Goal: Task Accomplishment & Management: Manage account settings

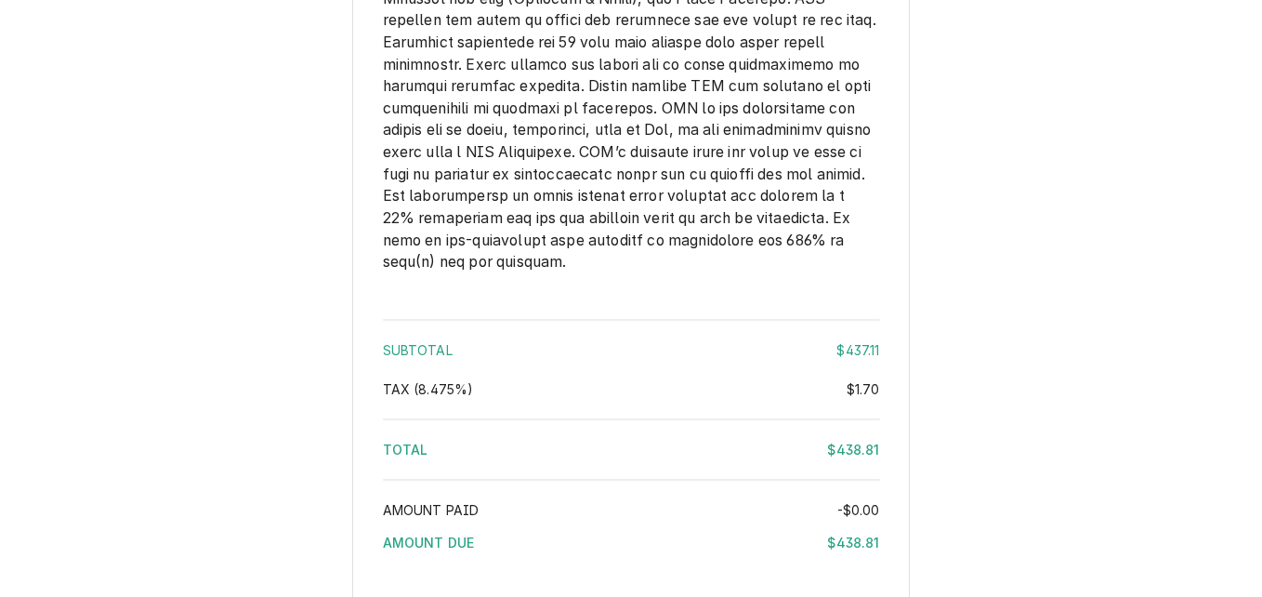
scroll to position [3284, 0]
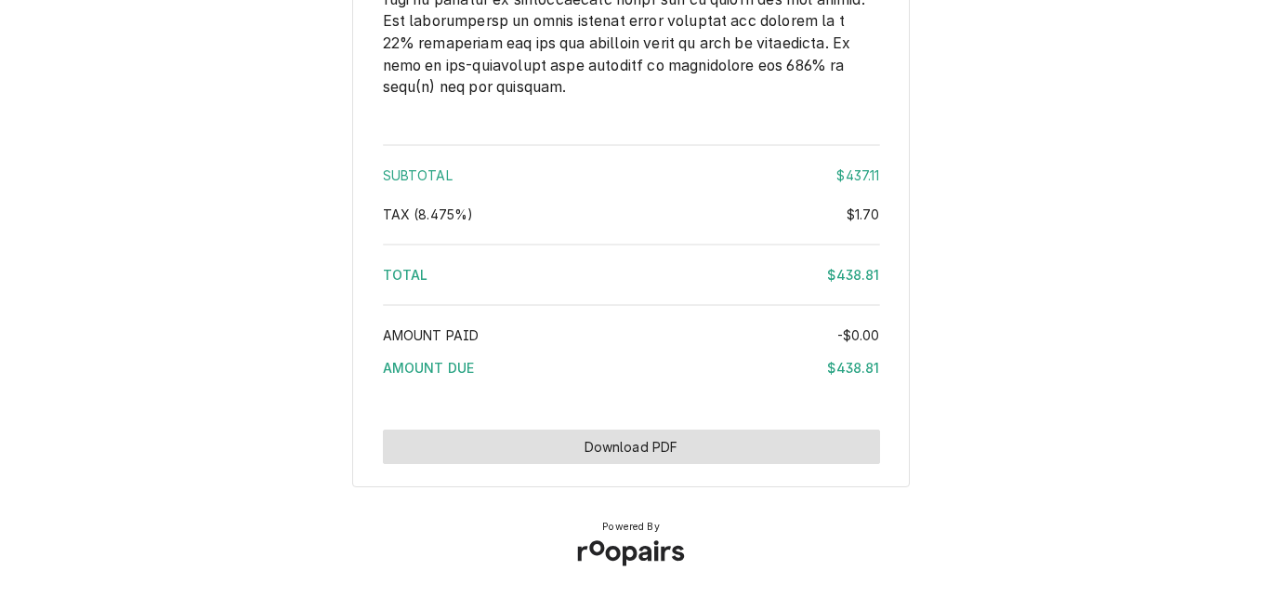
click at [710, 436] on button "Download PDF" at bounding box center [631, 446] width 497 height 34
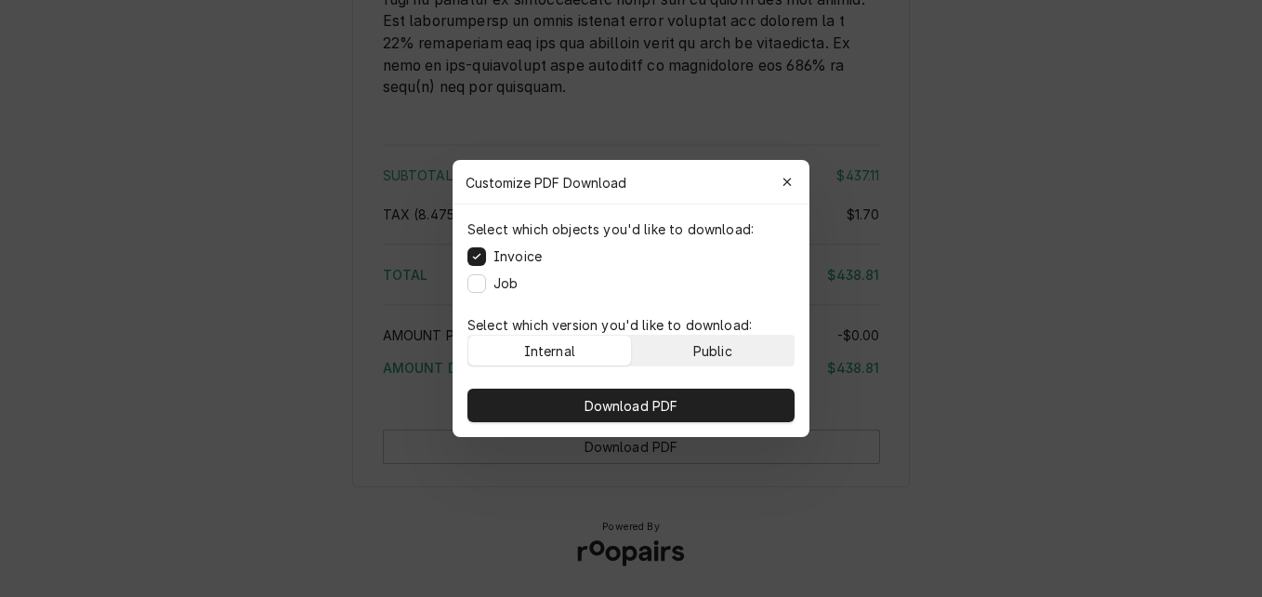
click at [729, 347] on div "Public" at bounding box center [712, 351] width 39 height 20
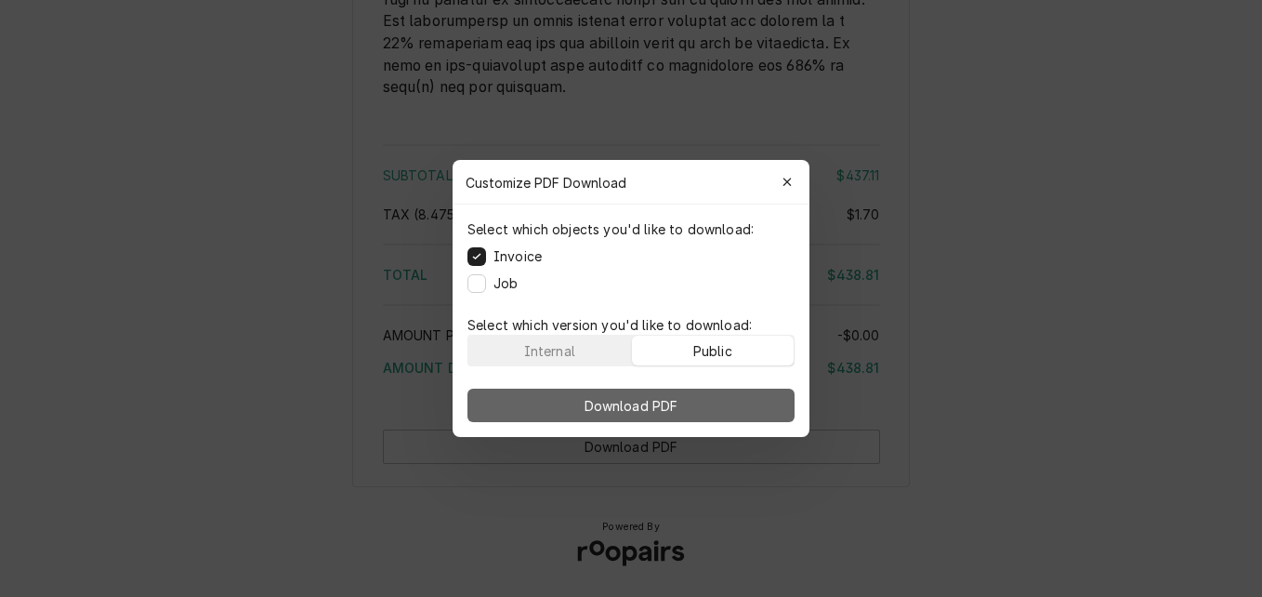
click at [717, 396] on button "Download PDF" at bounding box center [630, 404] width 327 height 33
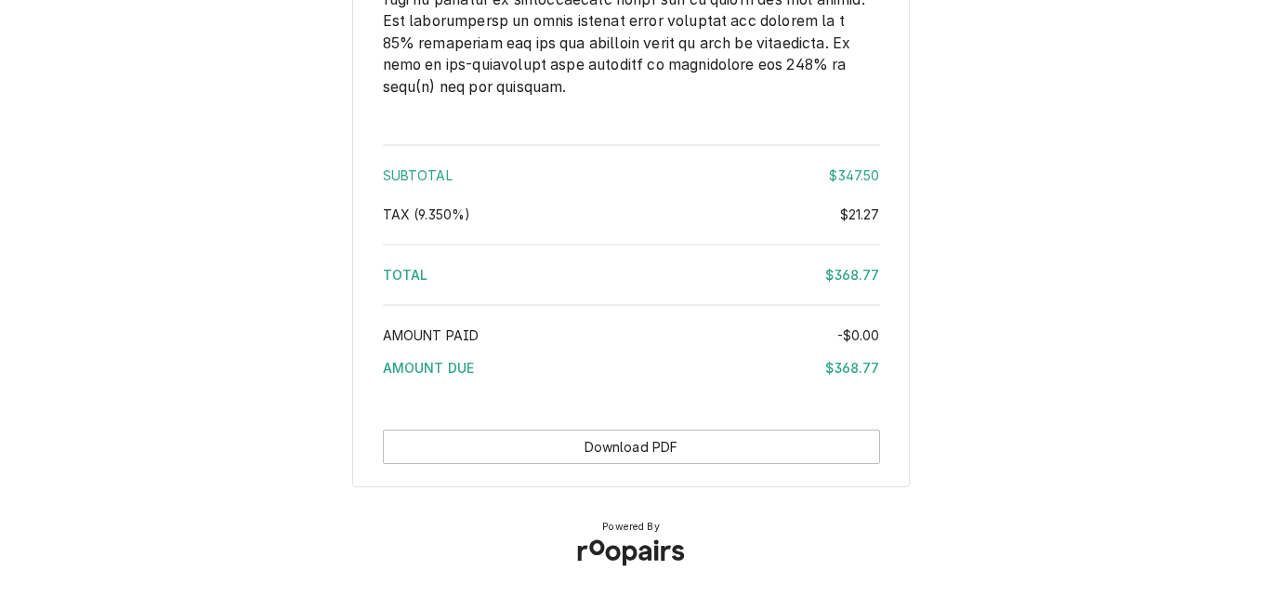
scroll to position [2871, 0]
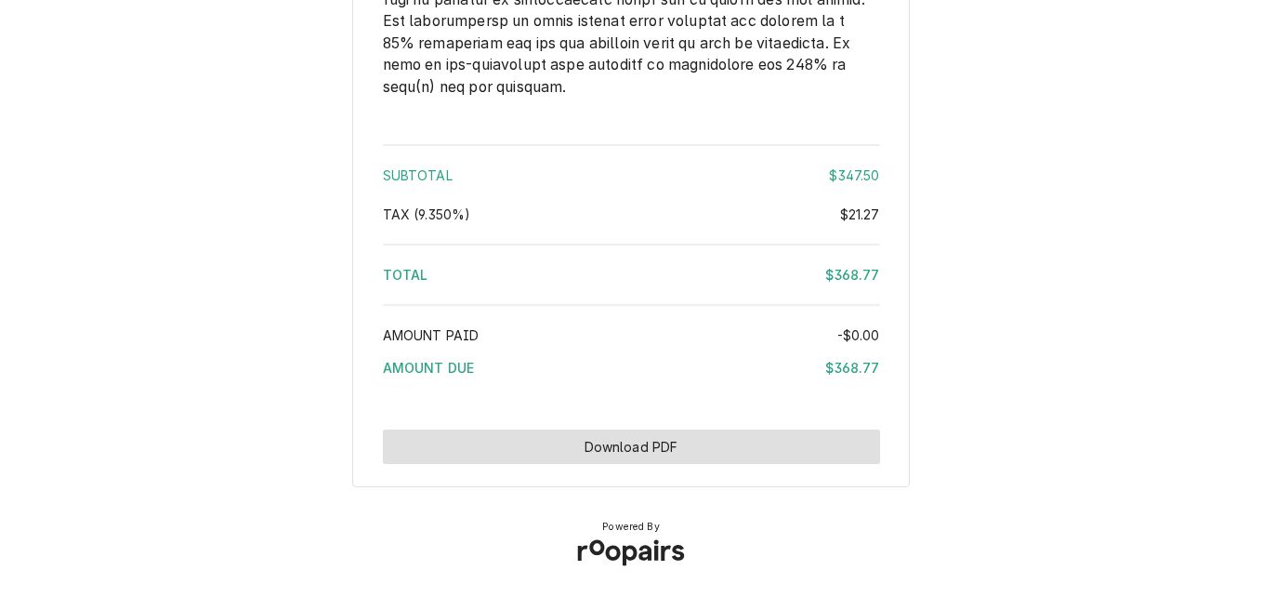
click at [686, 442] on button "Download PDF" at bounding box center [631, 446] width 497 height 34
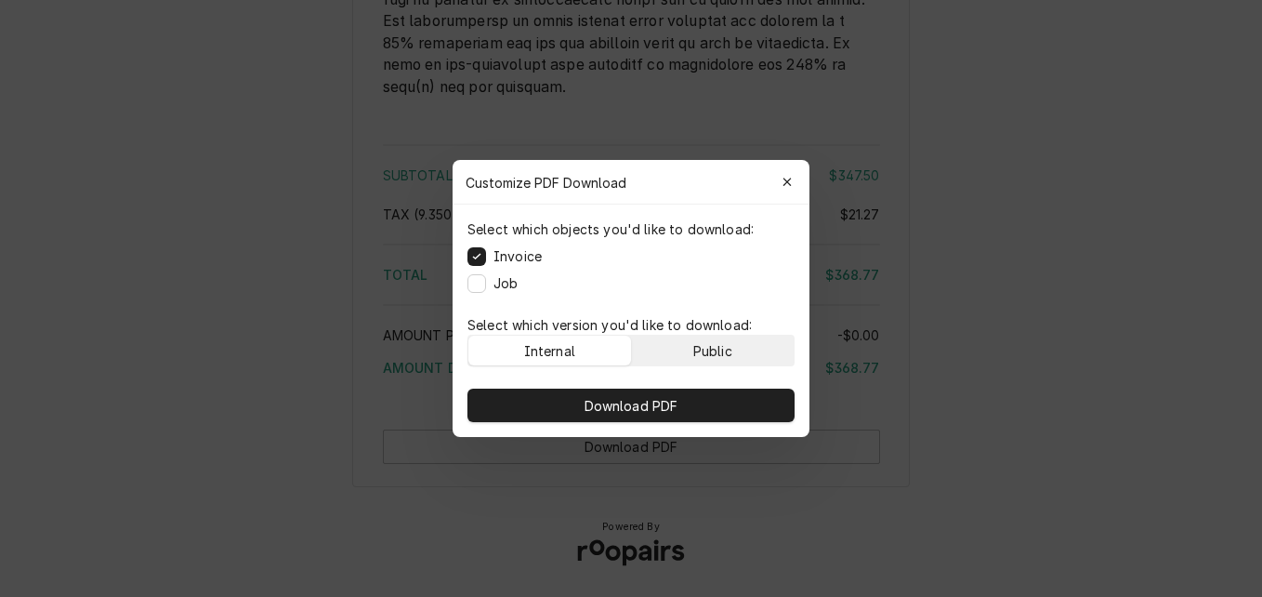
click at [712, 341] on div "Public" at bounding box center [712, 351] width 39 height 20
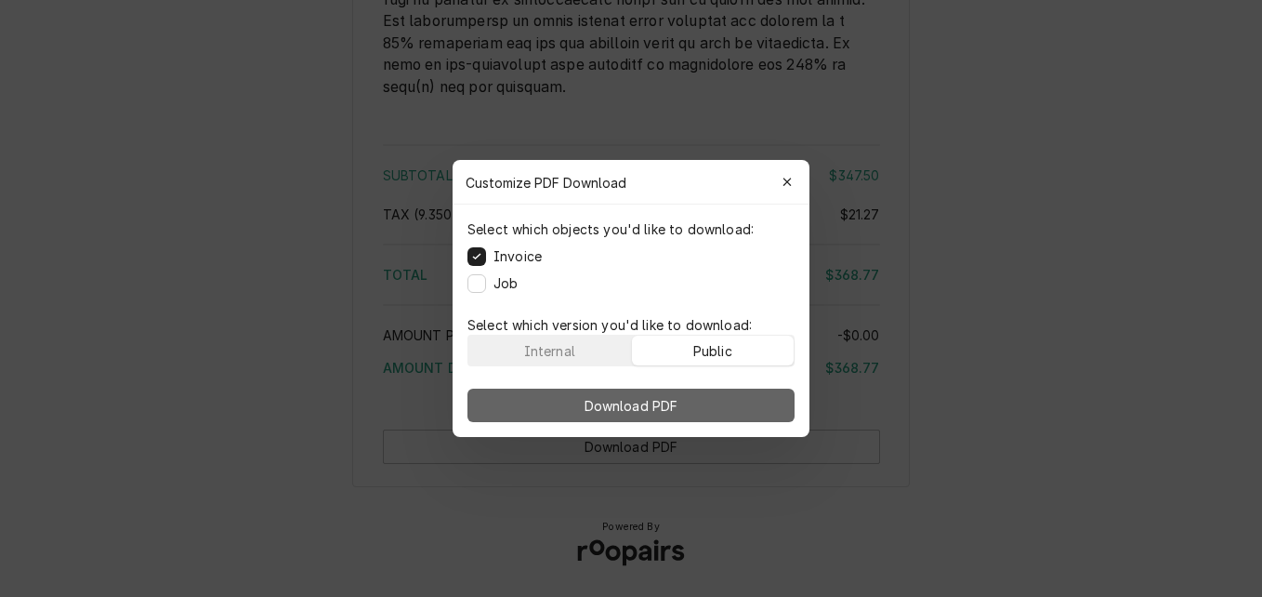
click at [704, 417] on button "Download PDF" at bounding box center [630, 404] width 327 height 33
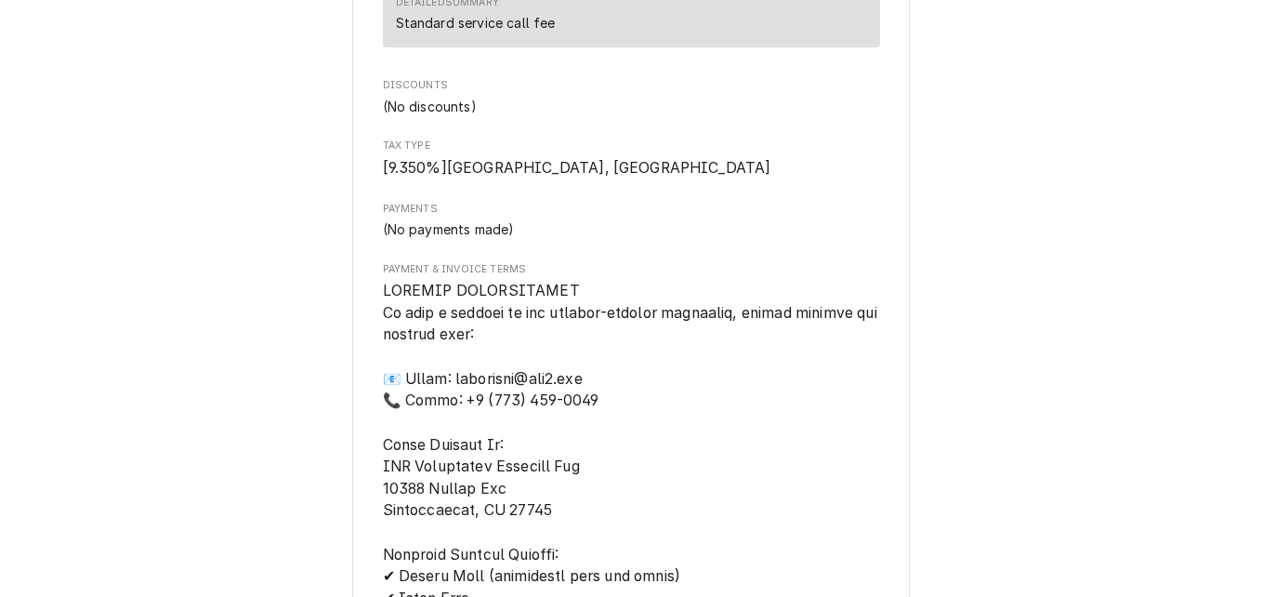
scroll to position [1756, 0]
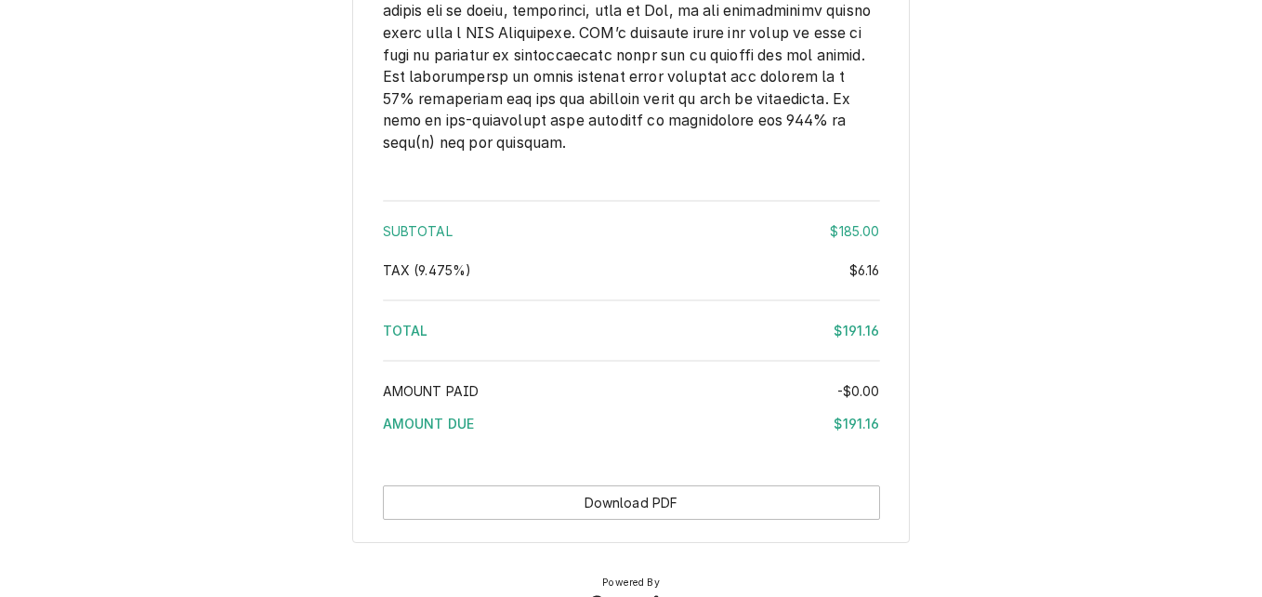
scroll to position [2773, 0]
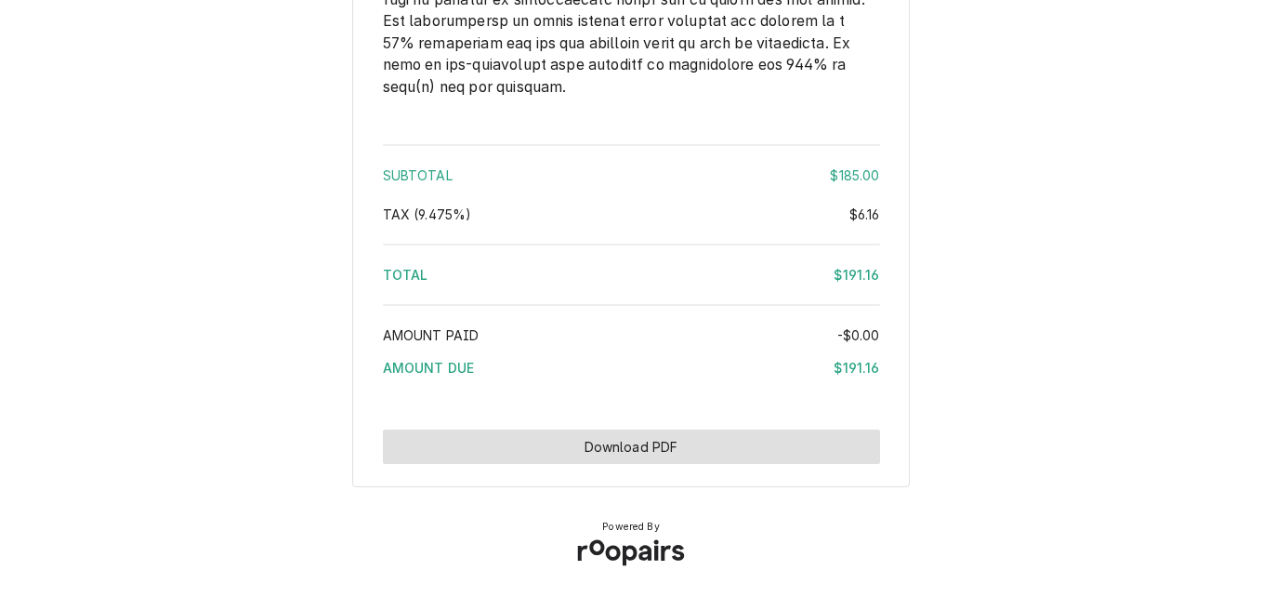
click at [714, 442] on button "Download PDF" at bounding box center [631, 446] width 497 height 34
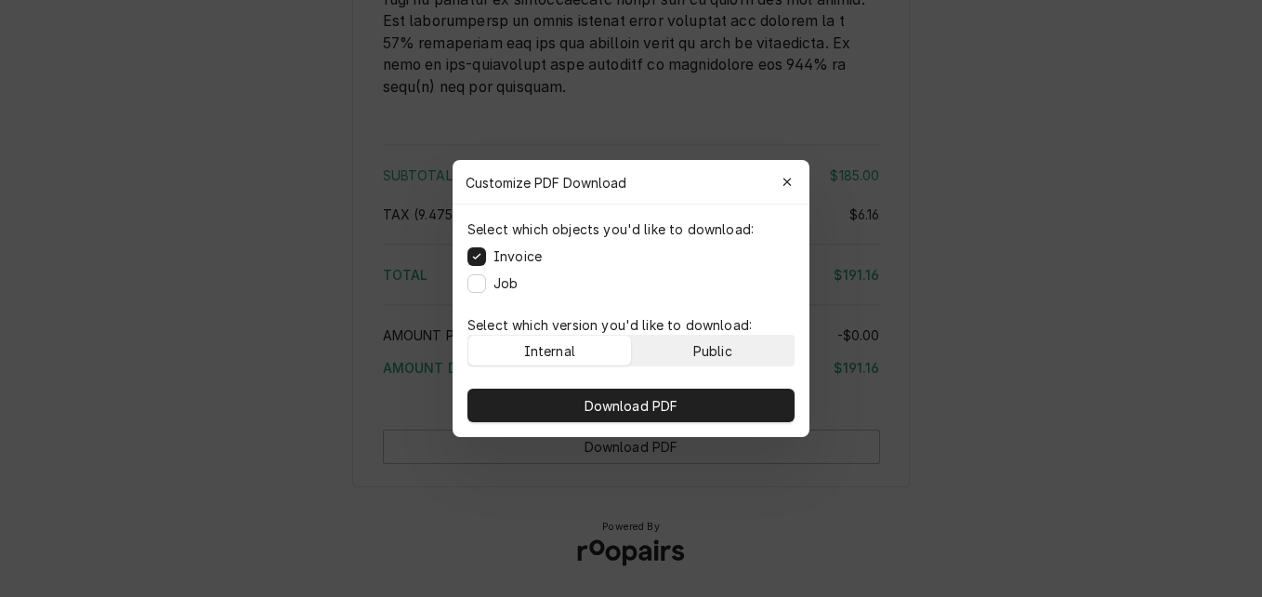
click at [737, 350] on button "Public" at bounding box center [713, 351] width 163 height 30
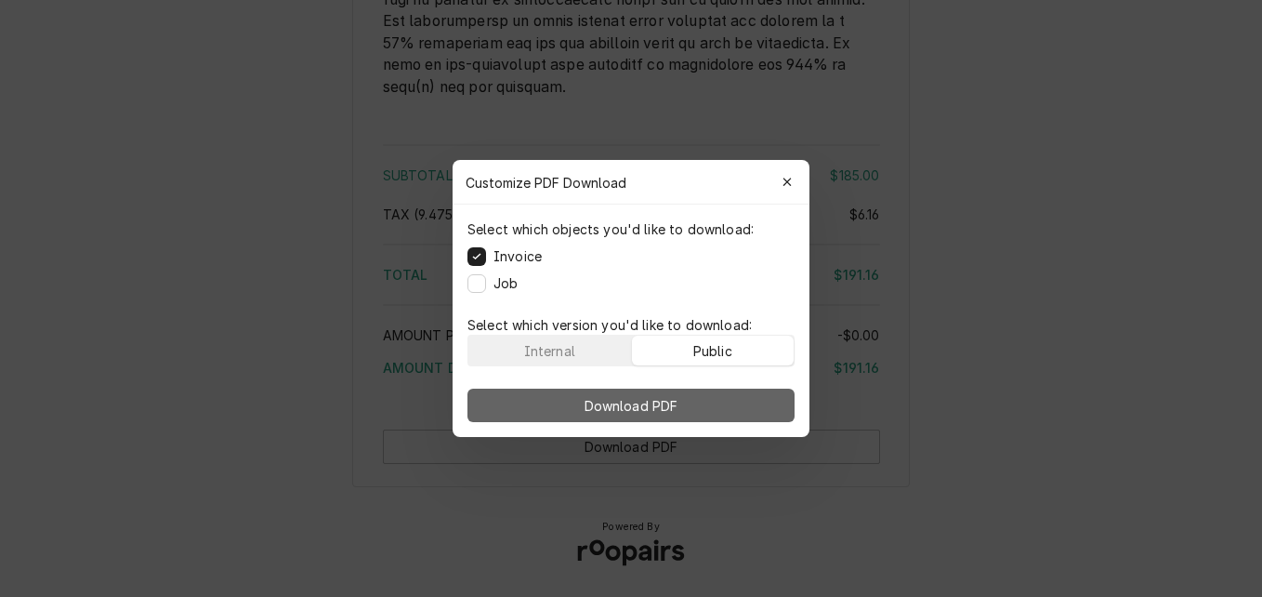
click at [740, 401] on button "Download PDF" at bounding box center [630, 404] width 327 height 33
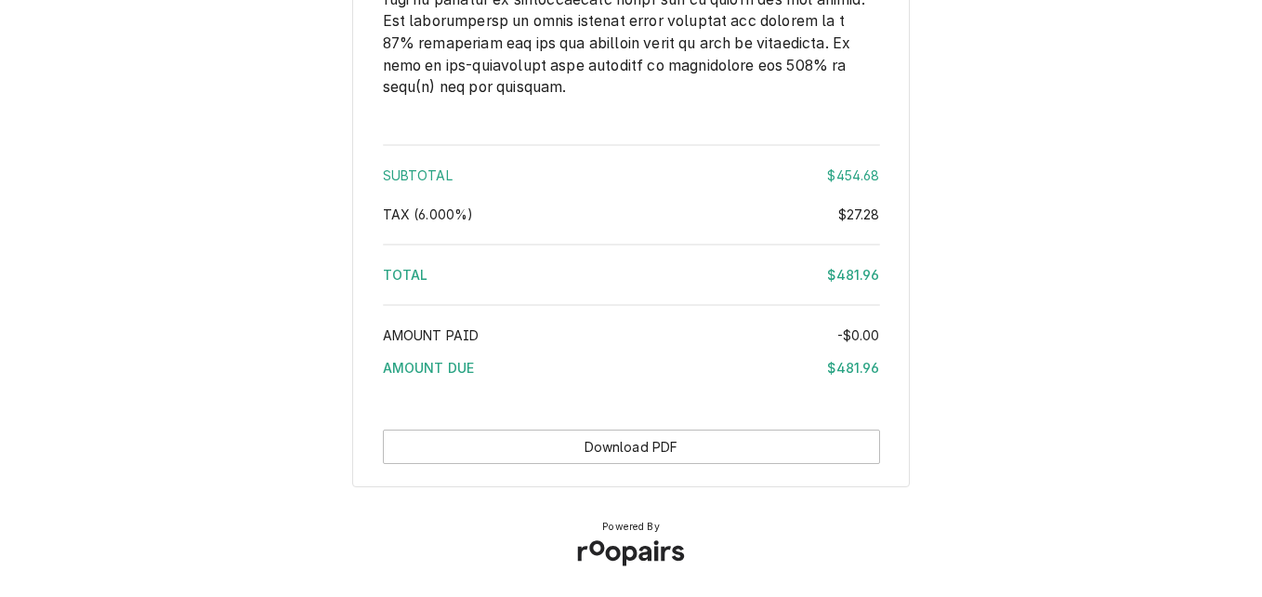
scroll to position [3069, 0]
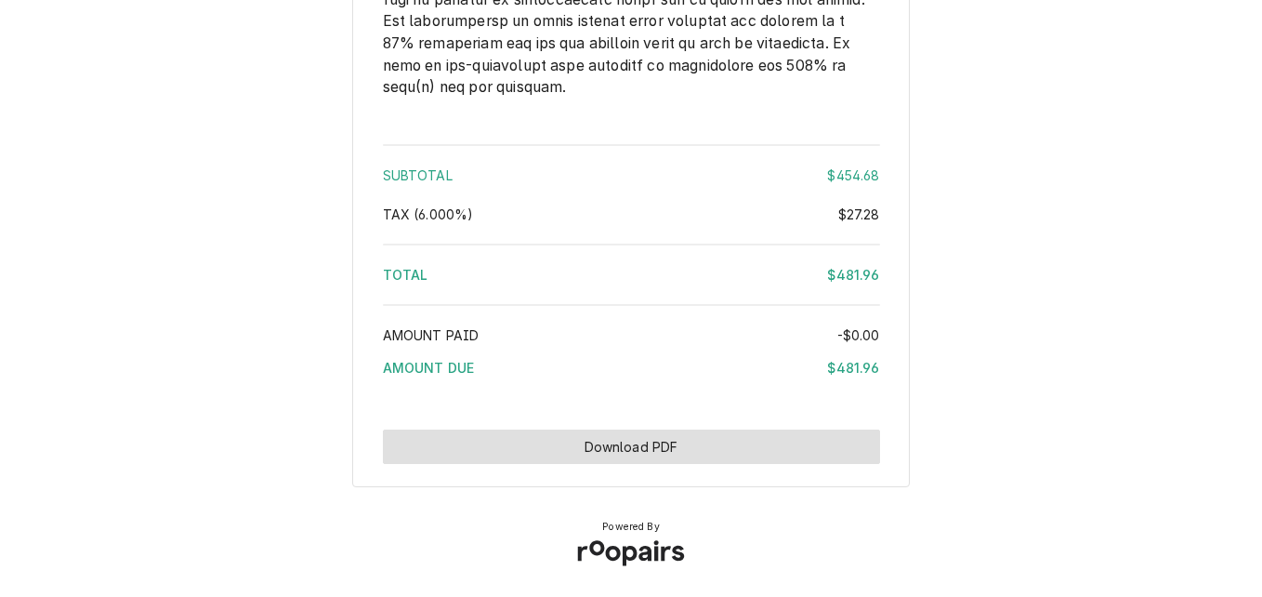
click at [728, 450] on button "Download PDF" at bounding box center [631, 446] width 497 height 34
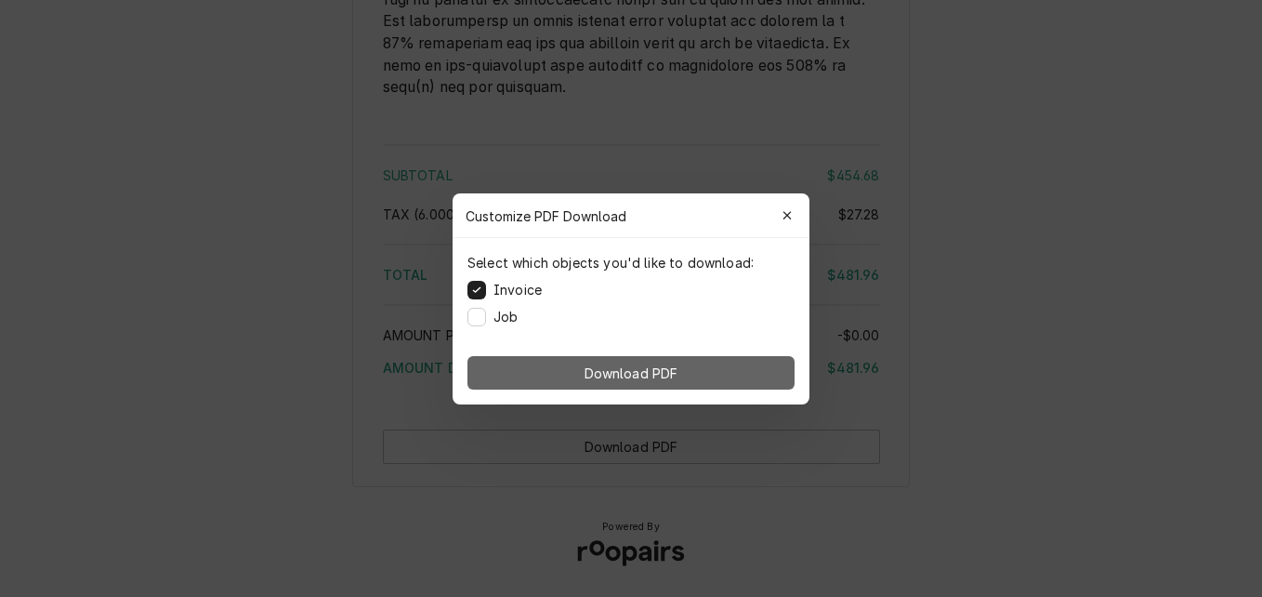
click at [722, 374] on button "Download PDF" at bounding box center [630, 372] width 327 height 33
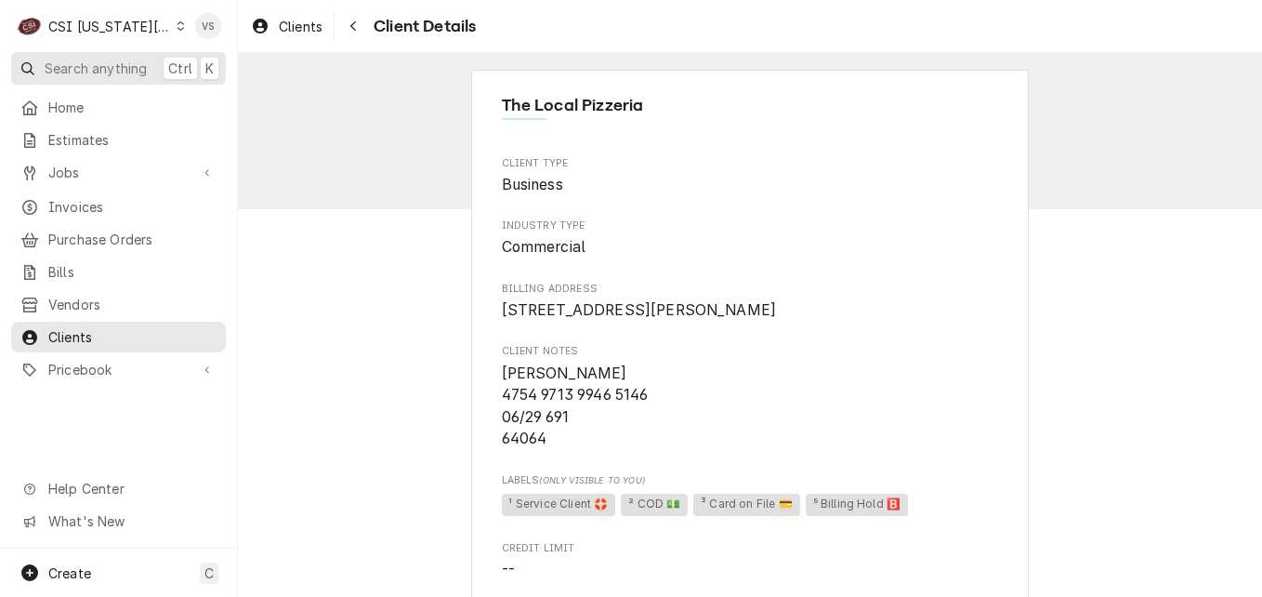
scroll to position [1208, 0]
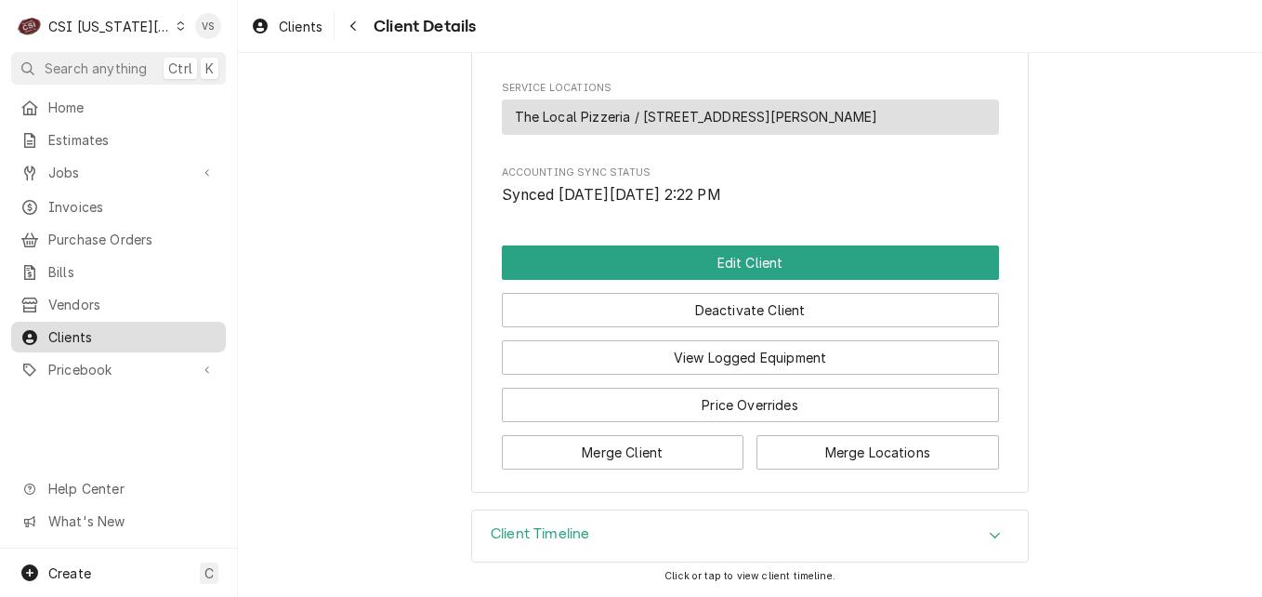
click at [72, 327] on span "Clients" at bounding box center [132, 337] width 168 height 20
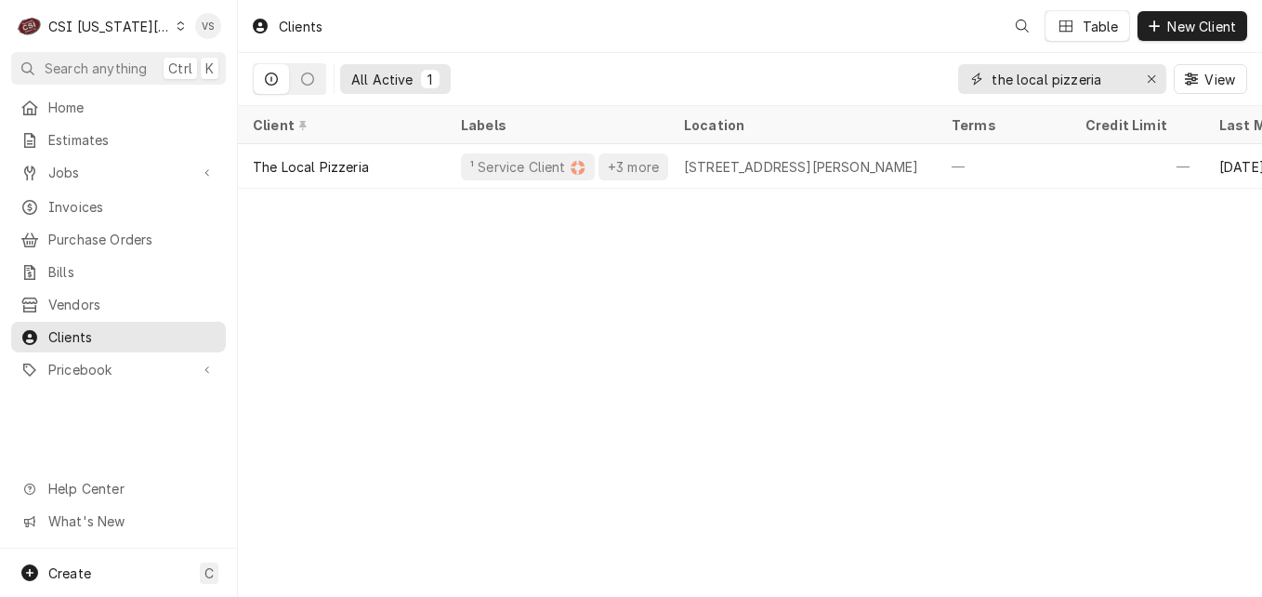
click at [1123, 67] on input "the local pizzeria" at bounding box center [1061, 79] width 139 height 30
click at [1115, 75] on input "the local pizzeria" at bounding box center [1061, 79] width 139 height 30
click at [871, 82] on div "All Active 1 the local pizzeria View" at bounding box center [750, 79] width 994 height 52
type input "h"
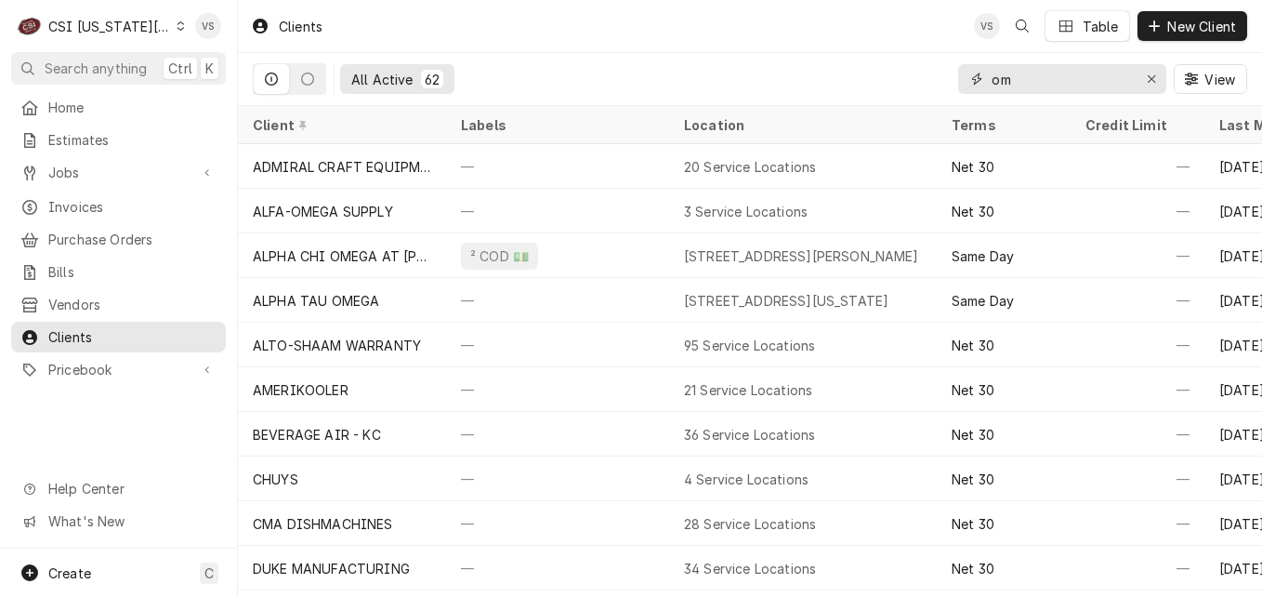
type input "o"
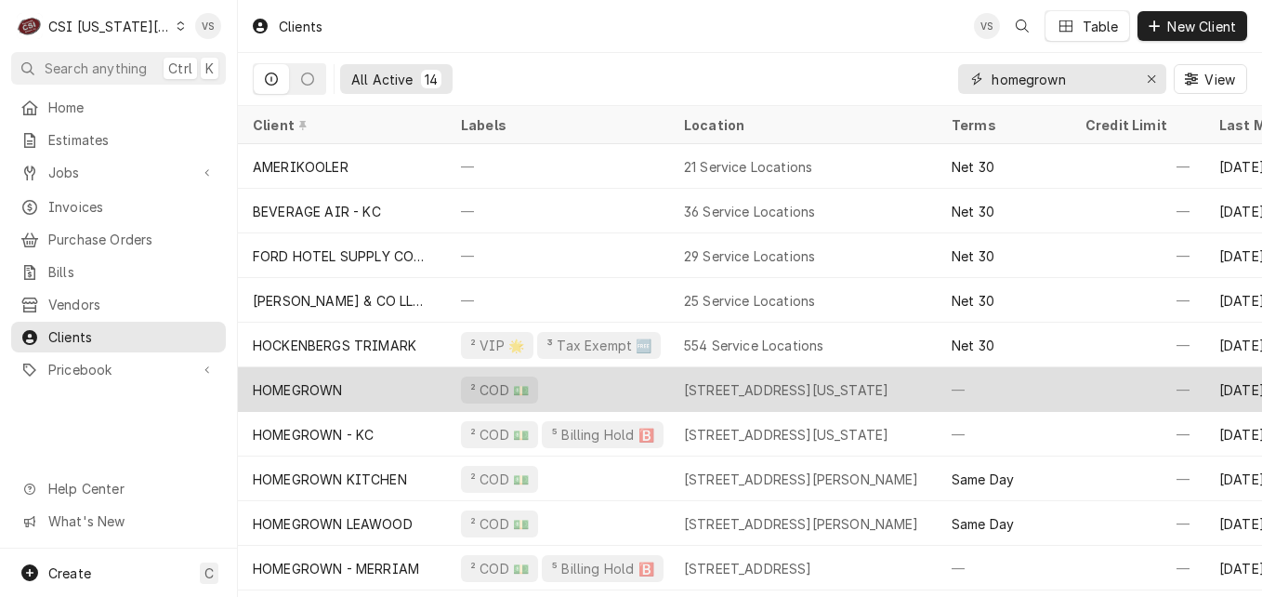
scroll to position [92, 0]
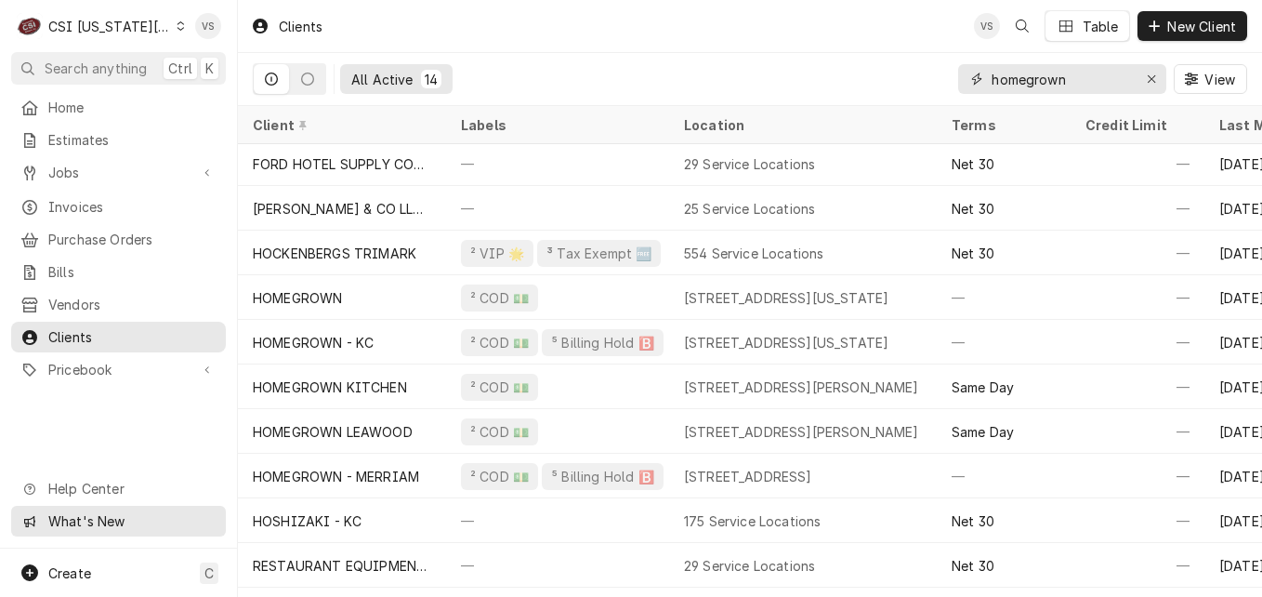
type input "homegrown"
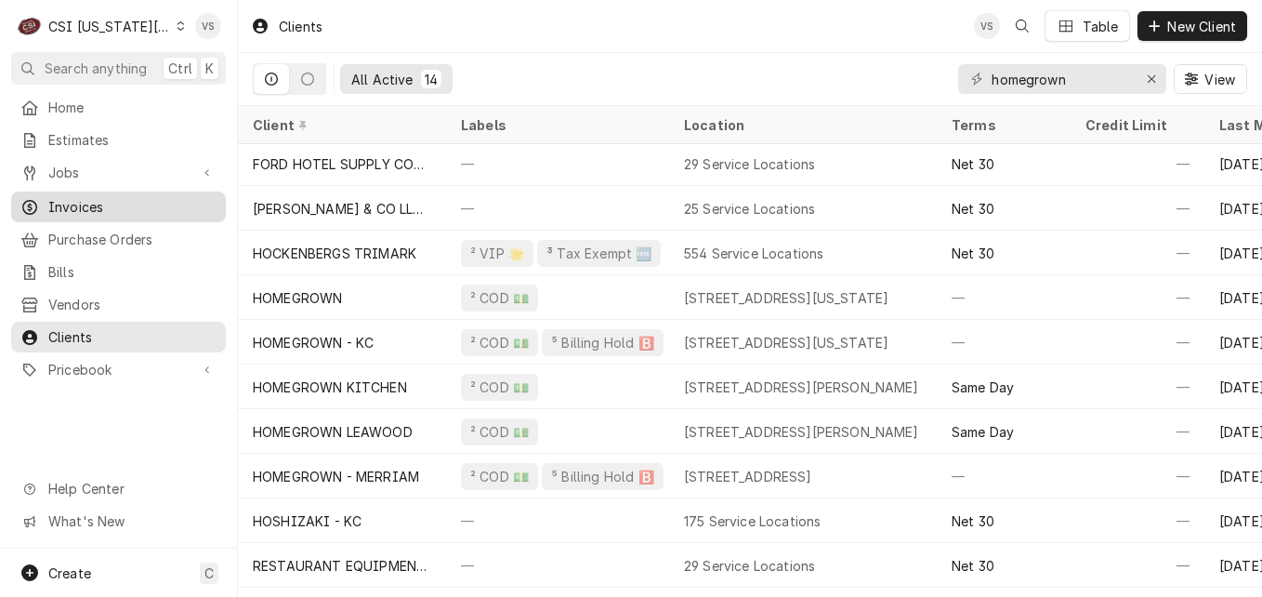
click at [71, 207] on span "Invoices" at bounding box center [132, 207] width 168 height 20
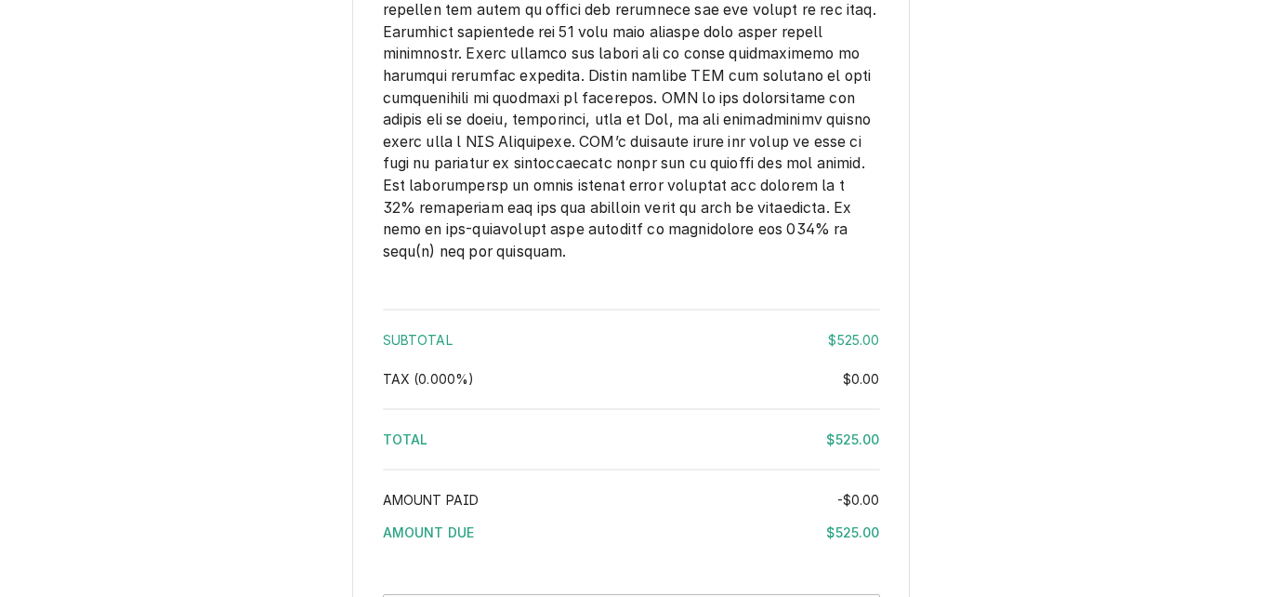
scroll to position [2788, 0]
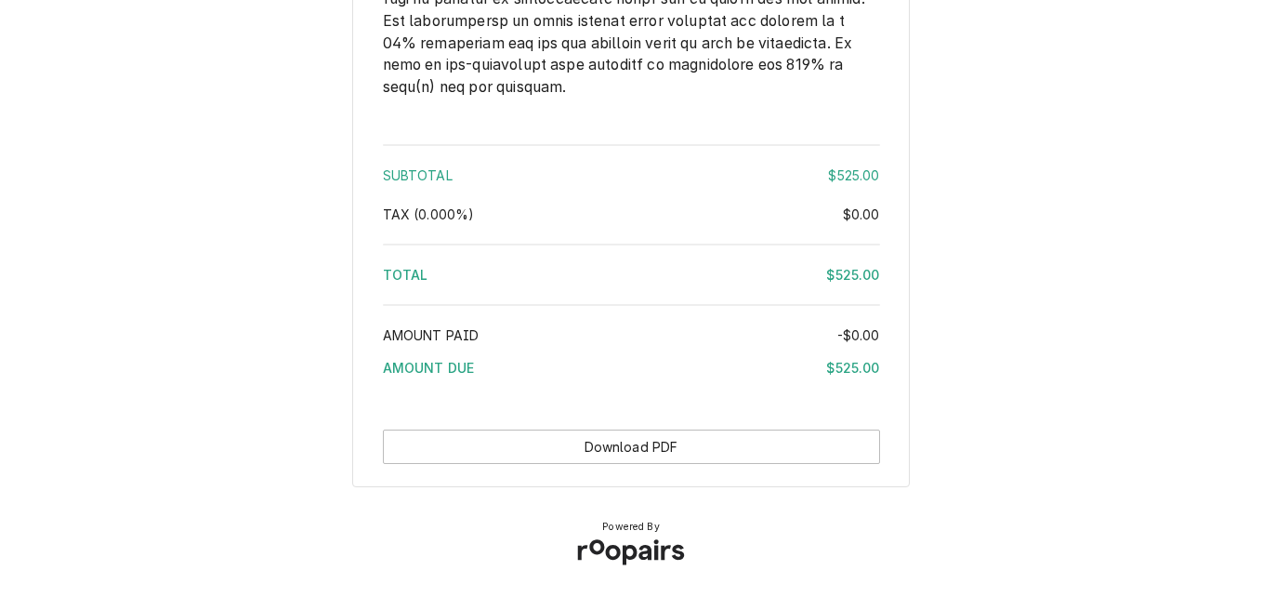
scroll to position [2902, 0]
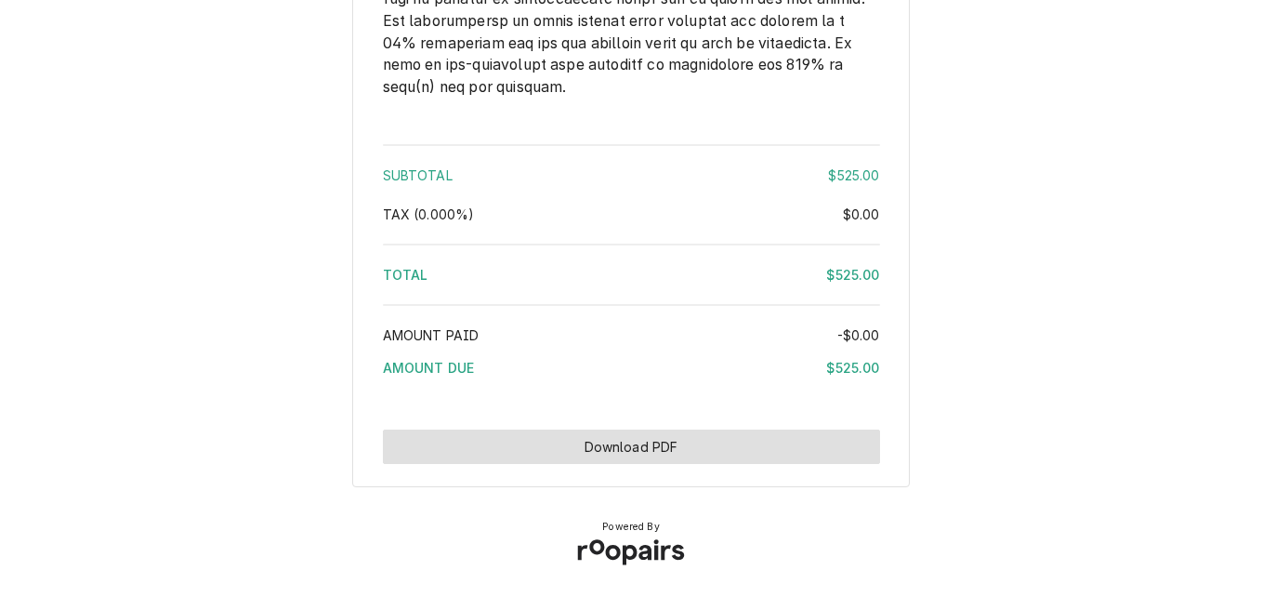
click at [653, 437] on button "Download PDF" at bounding box center [631, 446] width 497 height 34
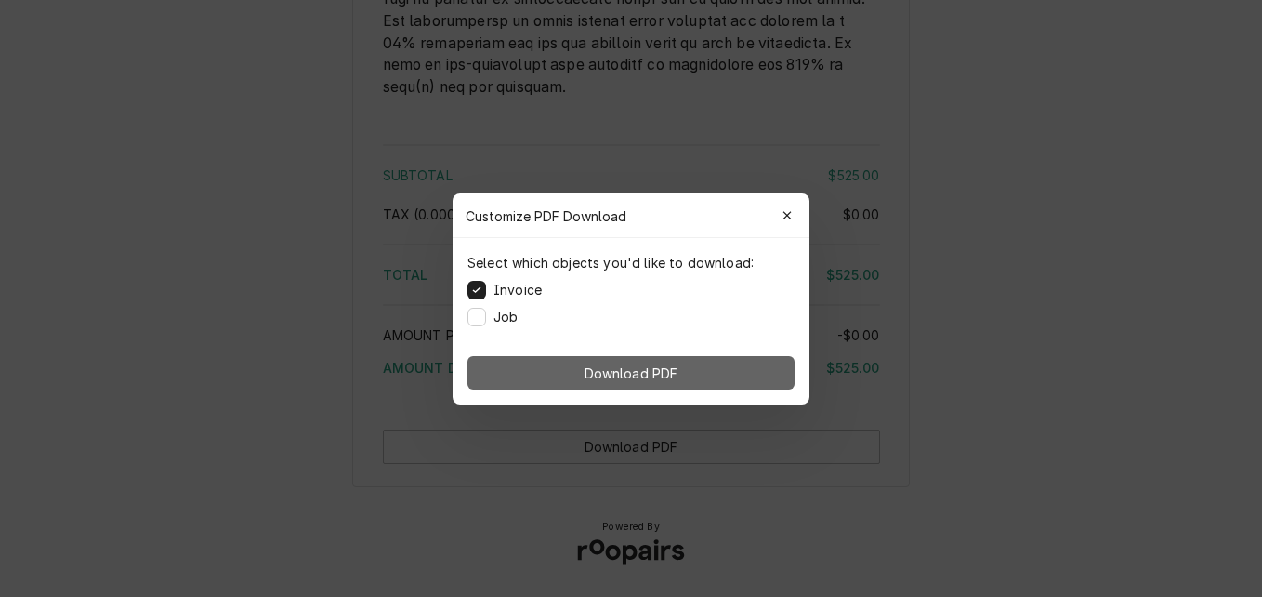
click at [666, 374] on span "Download PDF" at bounding box center [631, 372] width 101 height 20
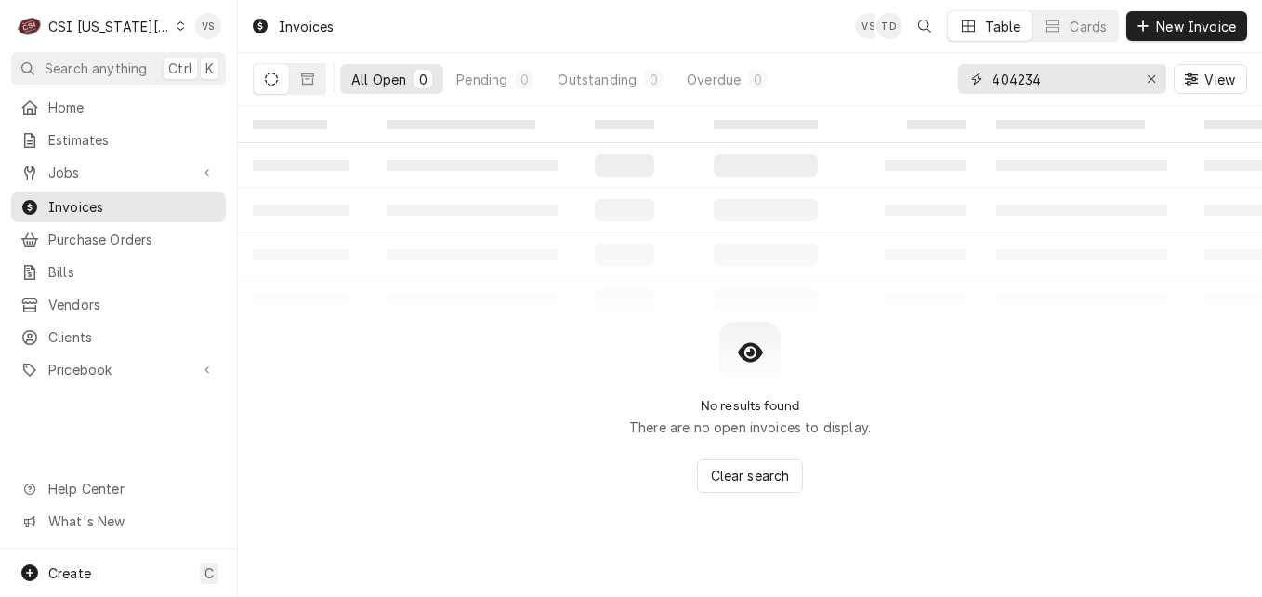
drag, startPoint x: 1071, startPoint y: 75, endPoint x: 954, endPoint y: 90, distance: 117.1
click at [943, 82] on div "All Open 0 Pending 0 Outstanding 0 Overdue 0 404234 View" at bounding box center [750, 79] width 994 height 52
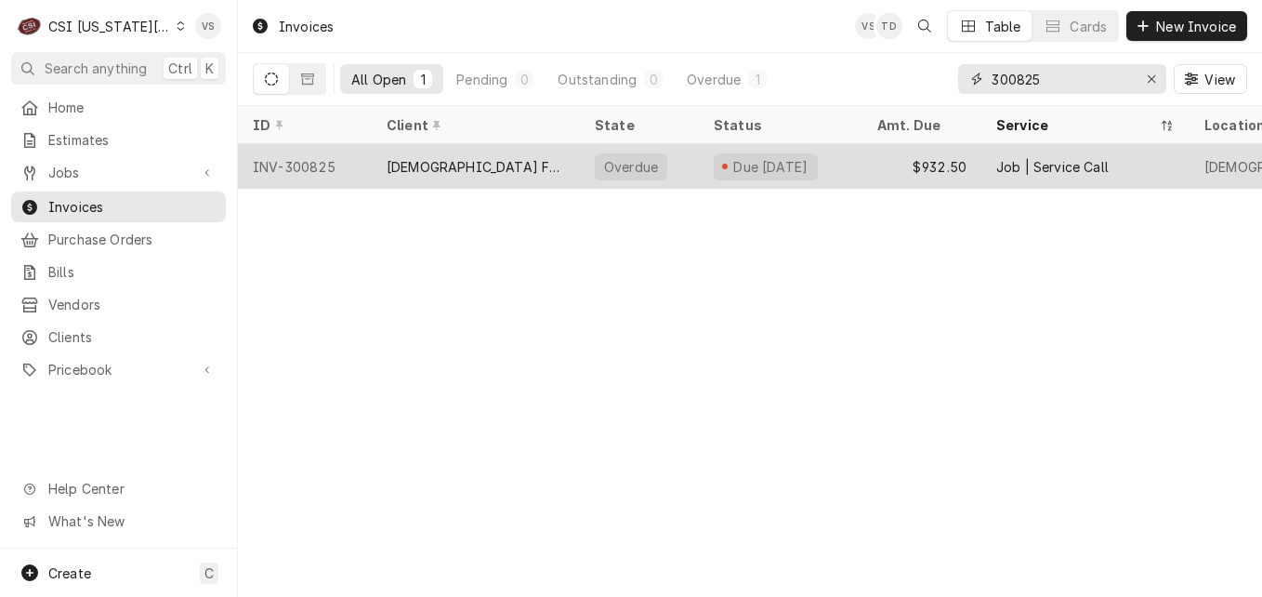
type input "300825"
click at [477, 166] on div "CHICK FIL A - CHERRY ST" at bounding box center [476, 167] width 178 height 20
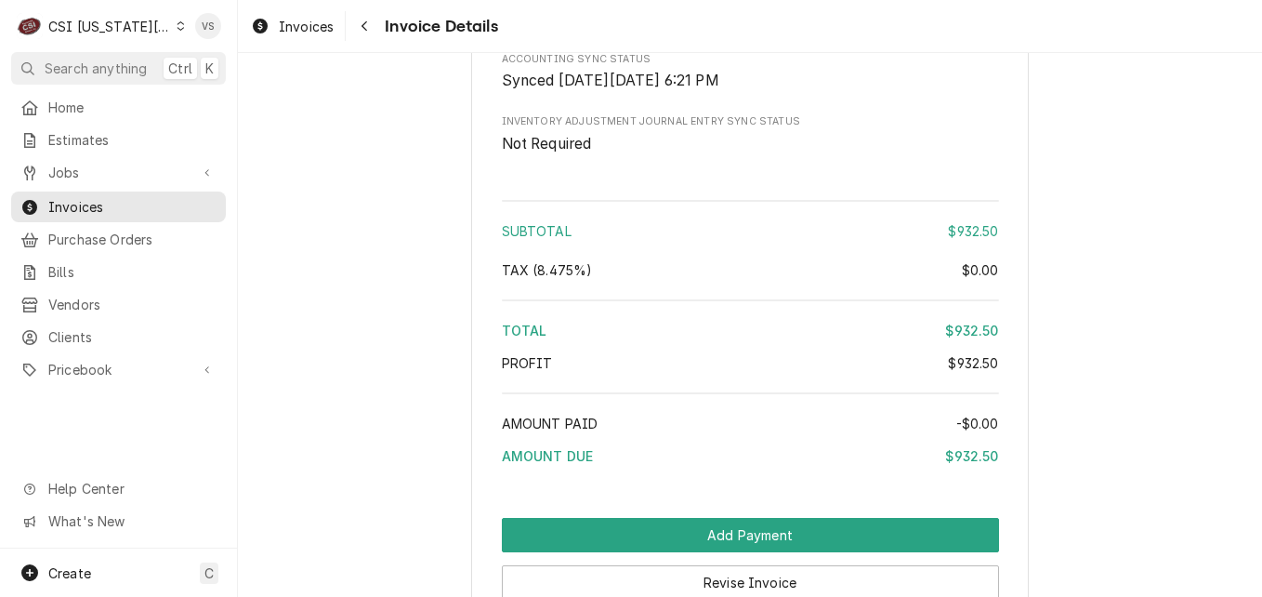
scroll to position [3402, 0]
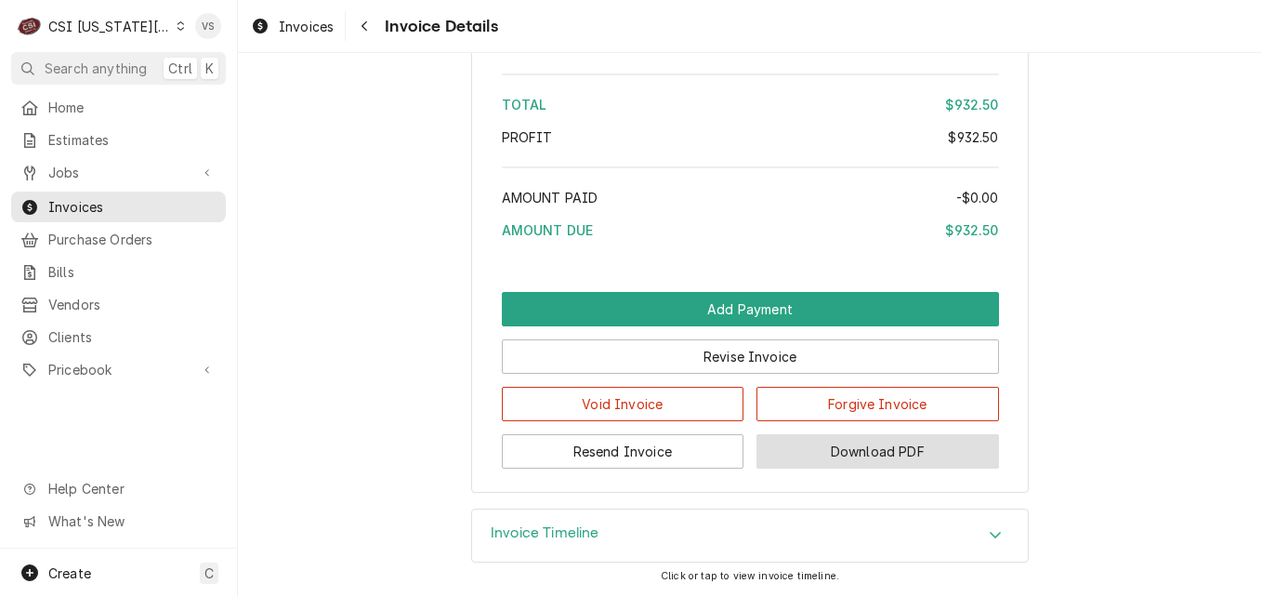
click at [812, 455] on button "Download PDF" at bounding box center [878, 451] width 243 height 34
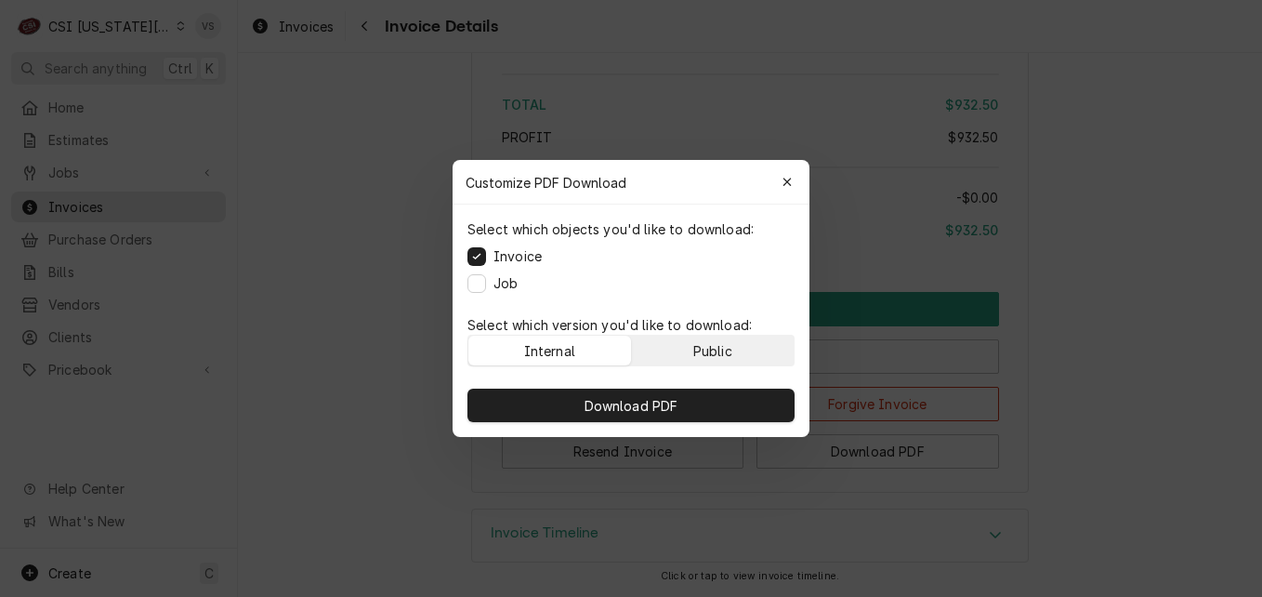
click at [672, 353] on button "Public" at bounding box center [713, 351] width 163 height 30
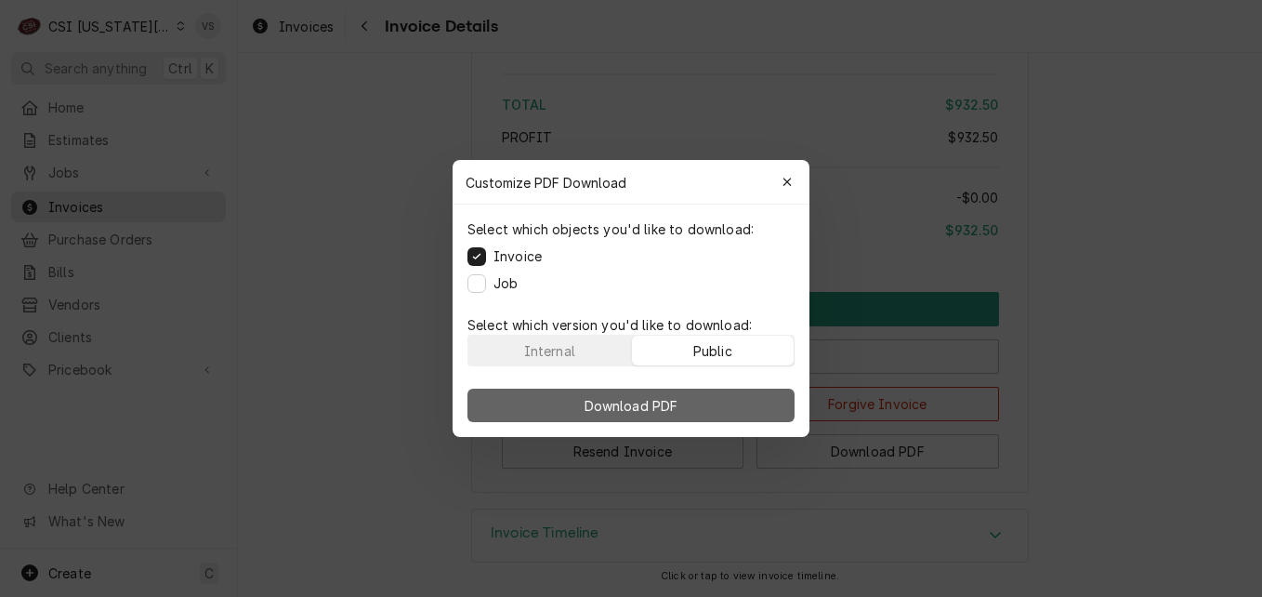
click at [664, 397] on span "Download PDF" at bounding box center [631, 406] width 101 height 20
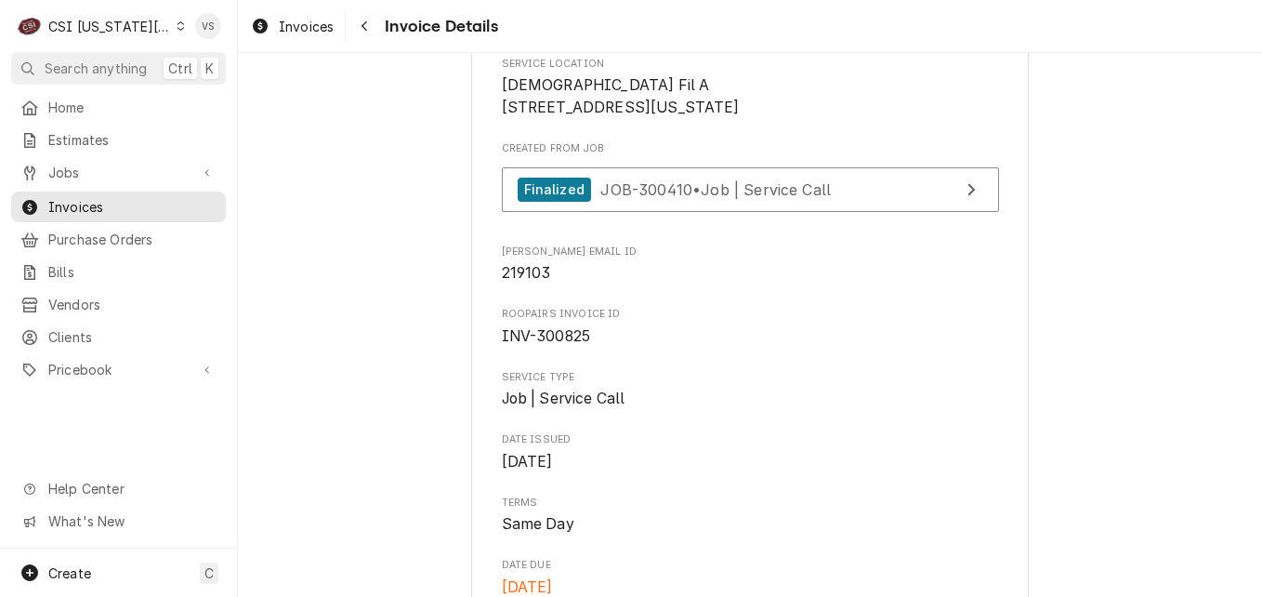
scroll to position [428, 0]
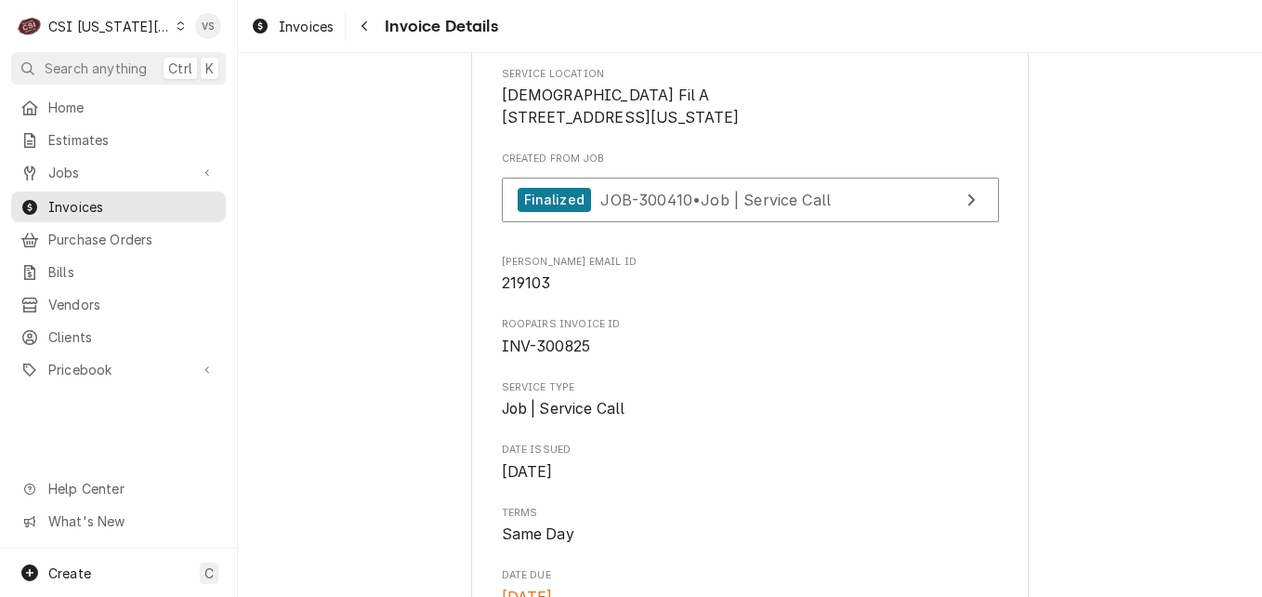
click at [84, 327] on span "Clients" at bounding box center [132, 337] width 168 height 20
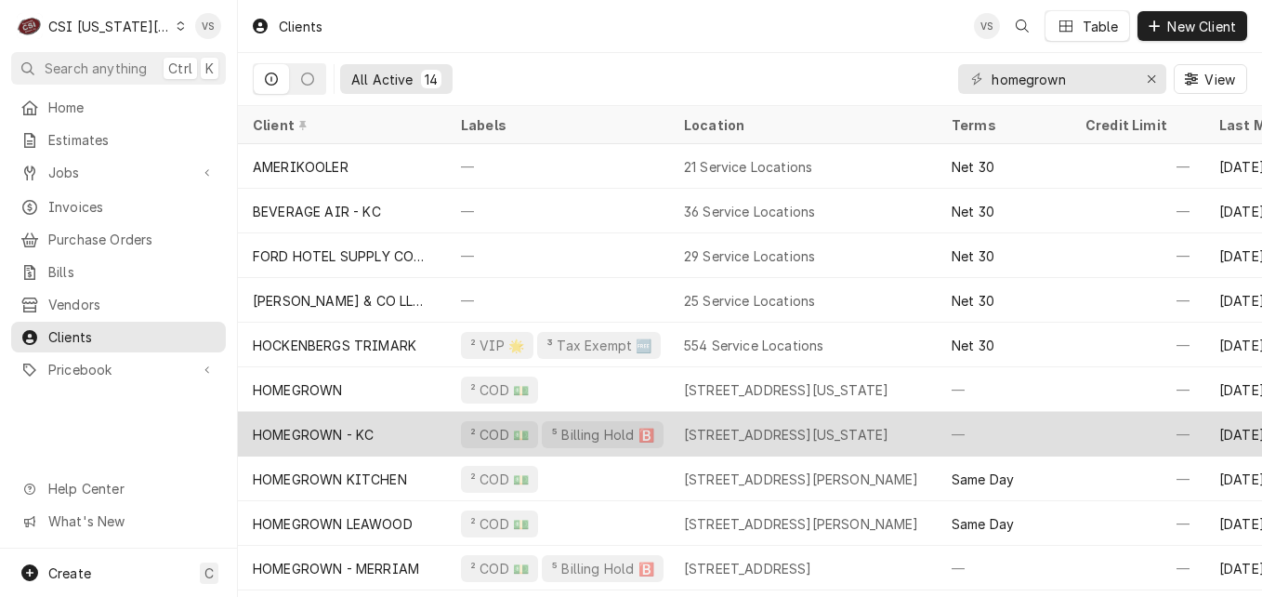
click at [402, 417] on div "HOMEGROWN - KC" at bounding box center [342, 434] width 208 height 45
click at [402, 415] on div "HOMEGROWN - KC" at bounding box center [342, 434] width 208 height 45
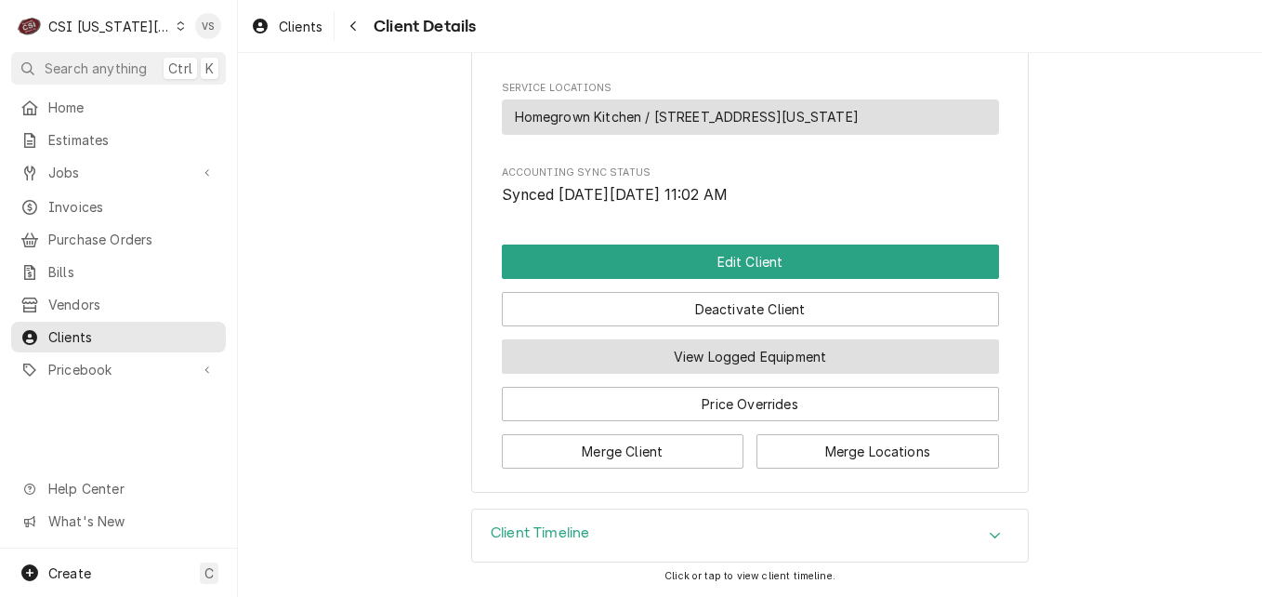
scroll to position [944, 0]
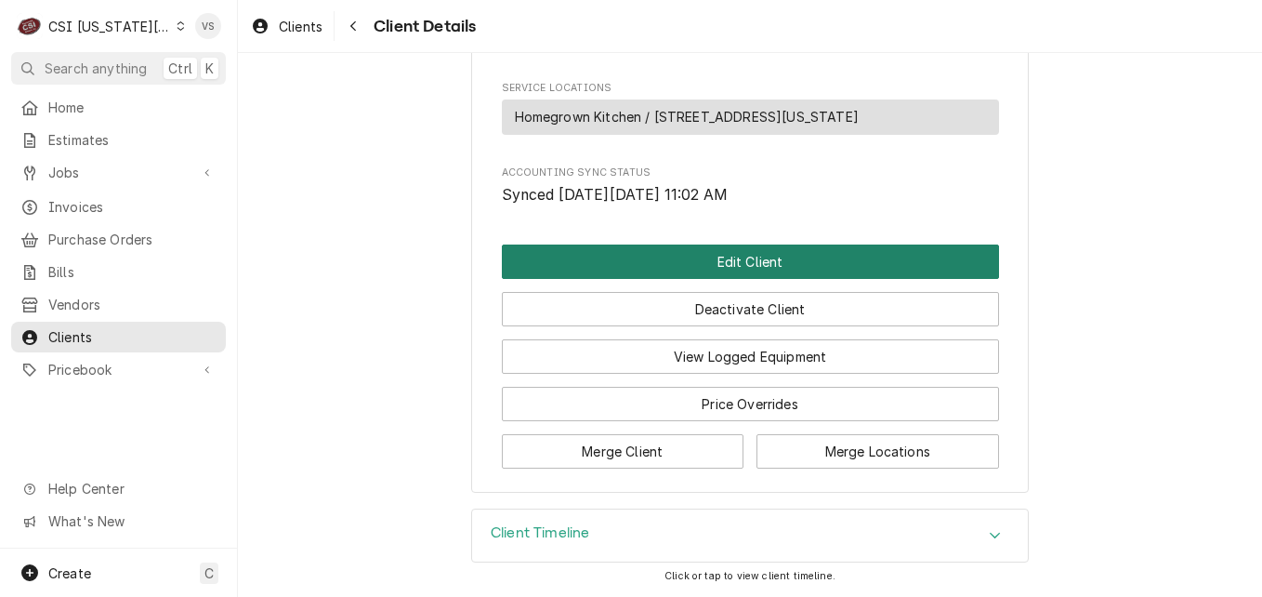
click at [571, 272] on button "Edit Client" at bounding box center [750, 261] width 497 height 34
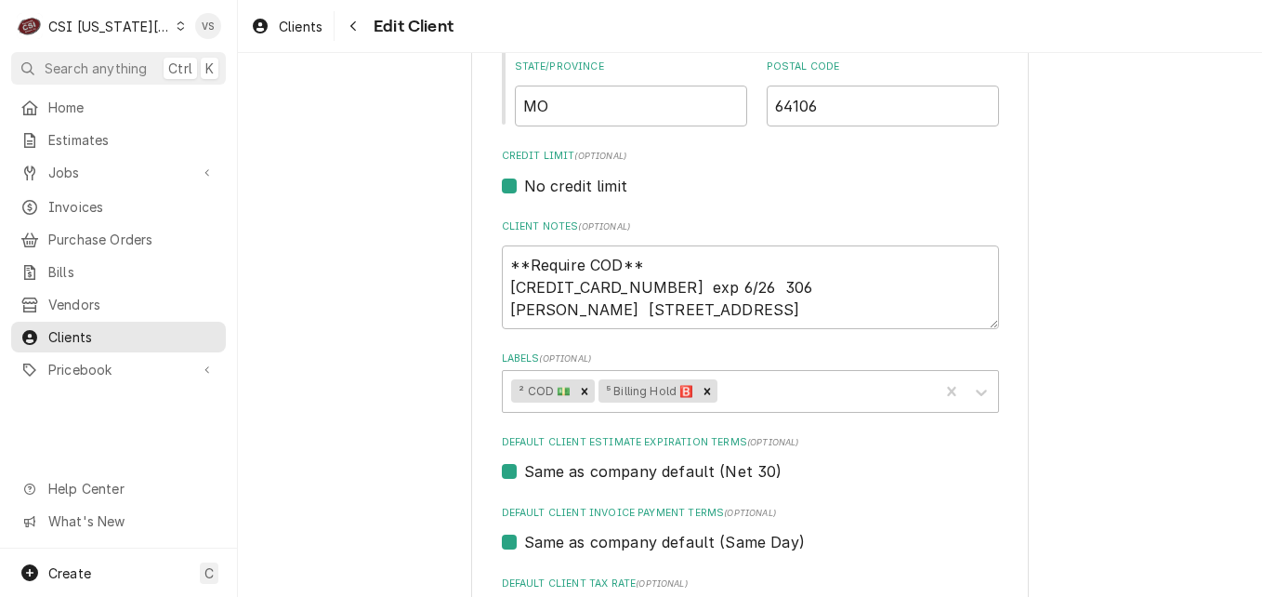
scroll to position [744, 0]
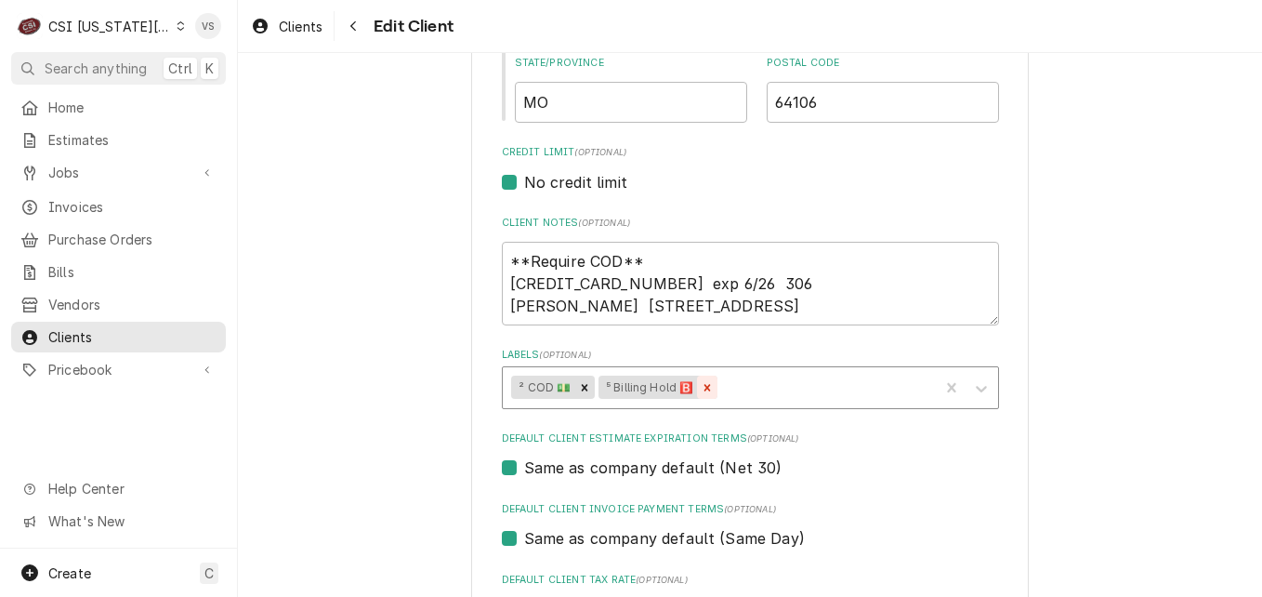
click at [704, 388] on icon "Remove ⁵ Billing Hold 🅱️" at bounding box center [707, 387] width 7 height 7
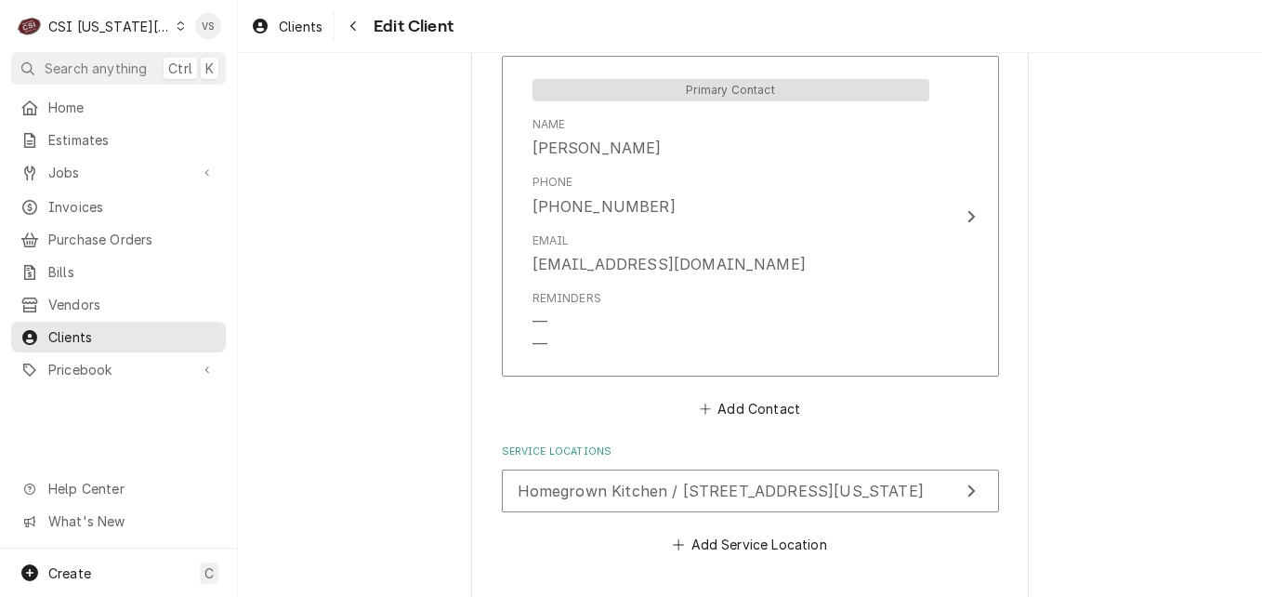
scroll to position [1430, 0]
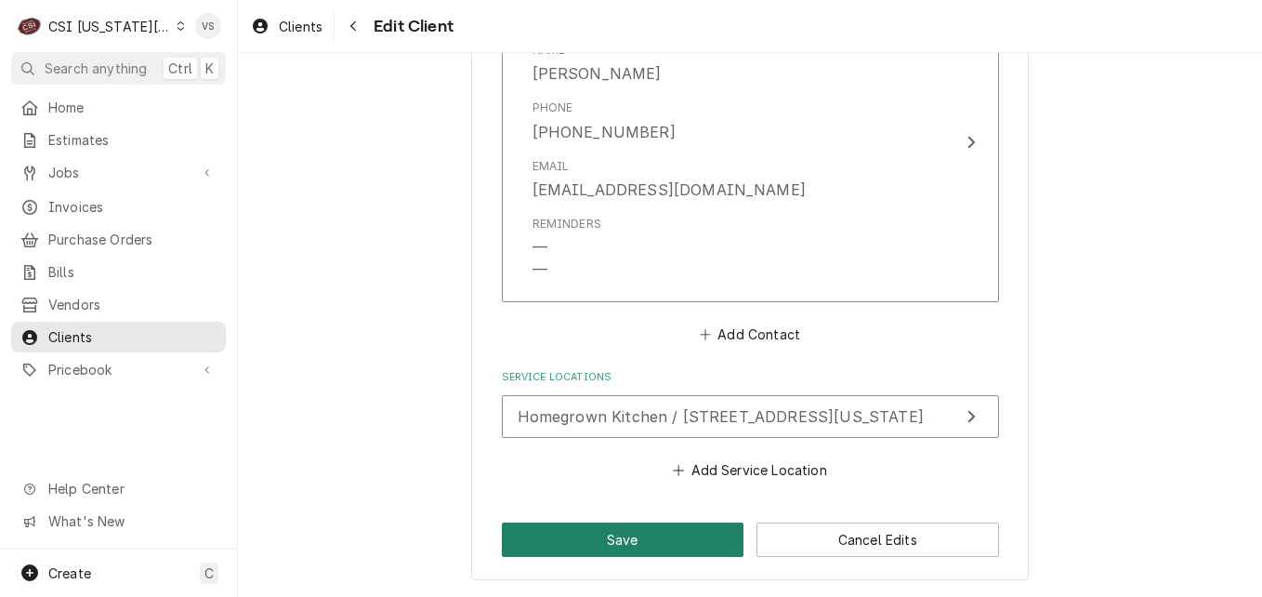
click at [614, 542] on button "Save" at bounding box center [623, 539] width 243 height 34
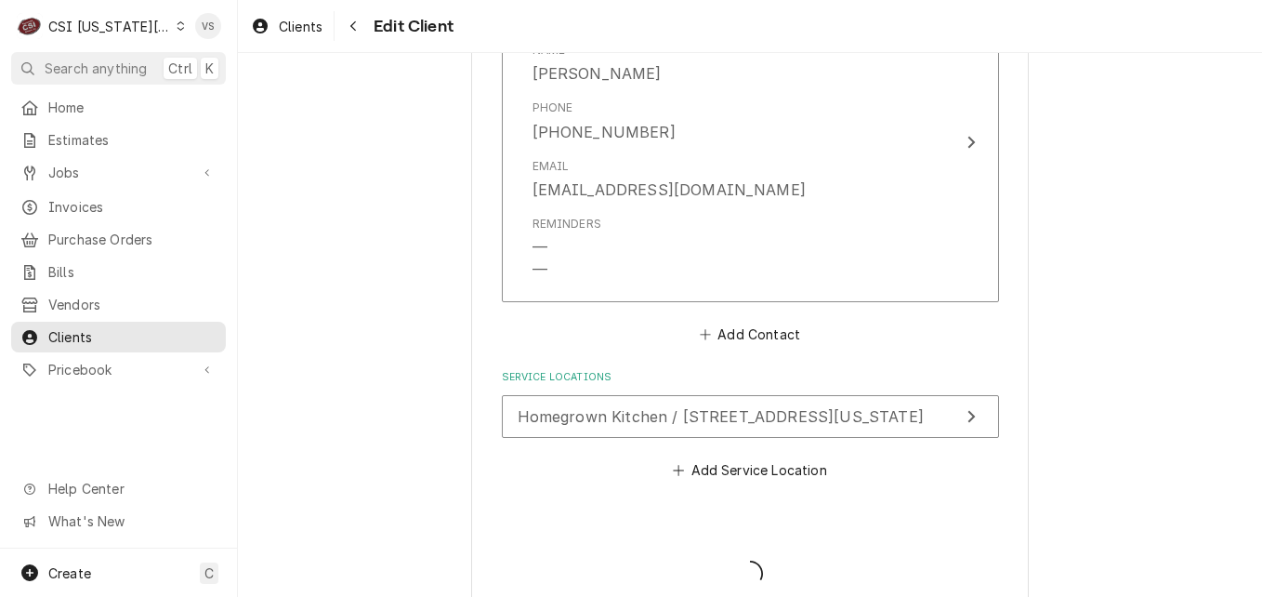
type textarea "x"
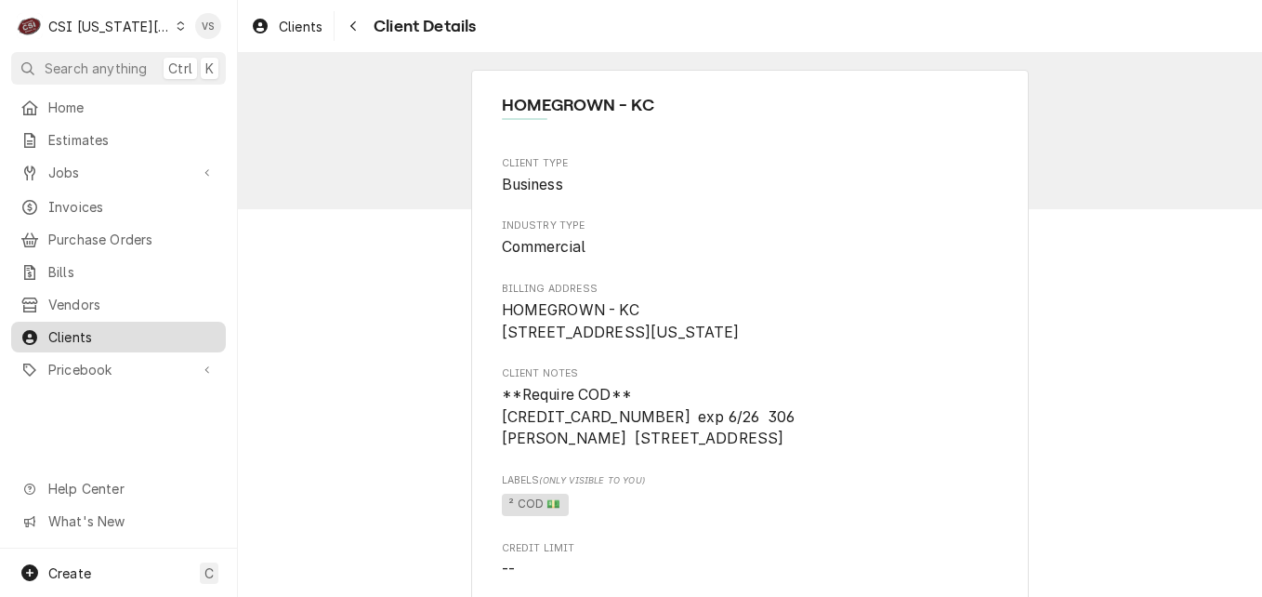
click at [138, 329] on span "Clients" at bounding box center [132, 337] width 168 height 20
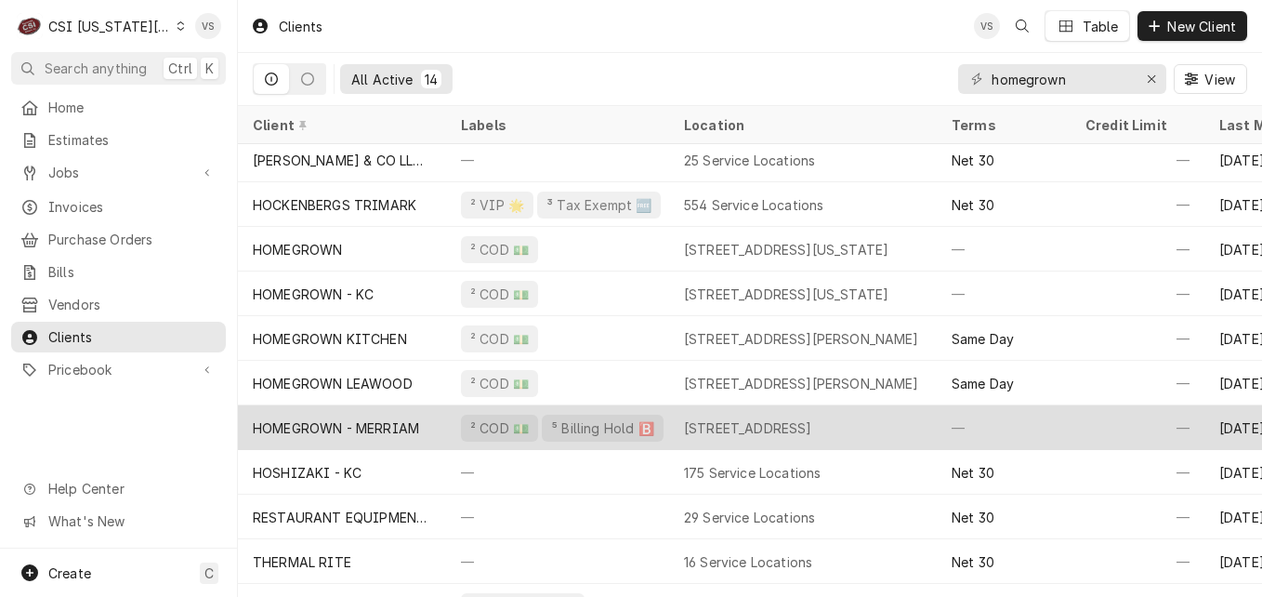
scroll to position [181, 0]
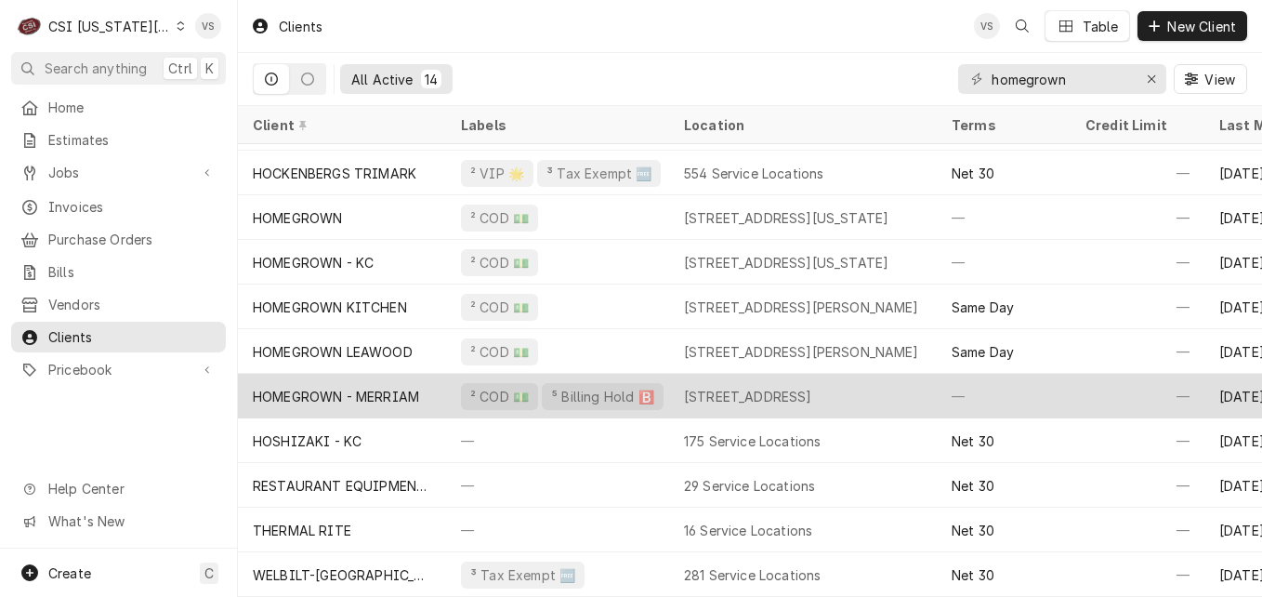
click at [442, 469] on div "RESTAURANT EQUIPMENT SERVICES" at bounding box center [342, 485] width 208 height 45
click at [436, 385] on div "HOMEGROWN - MERRIAM" at bounding box center [342, 396] width 208 height 45
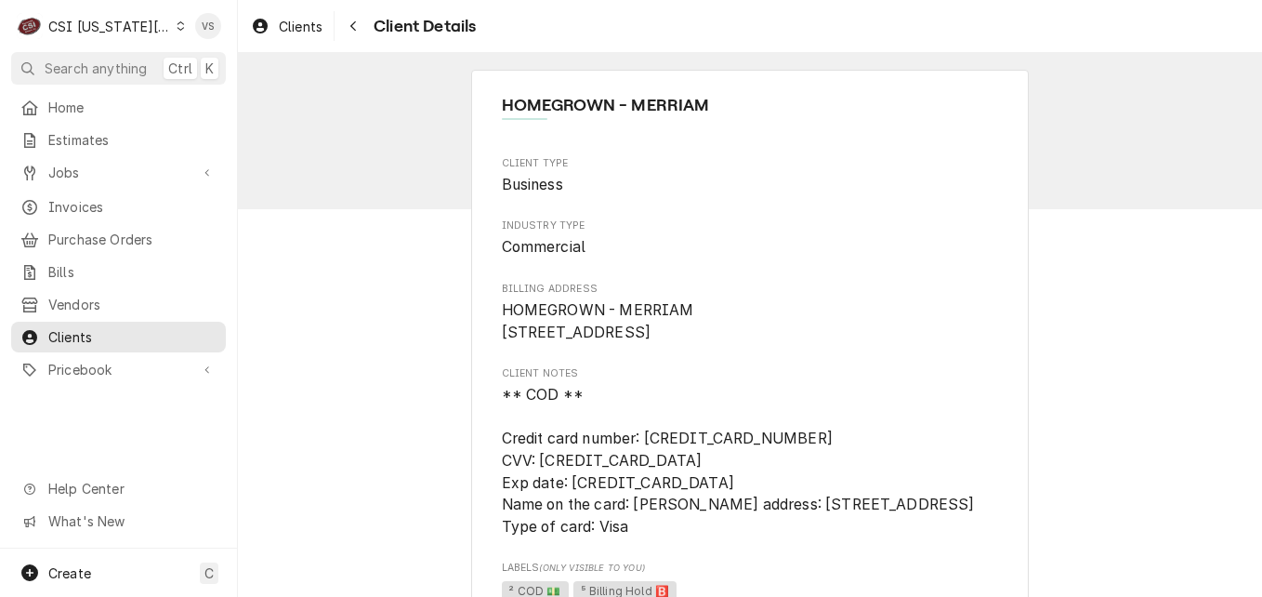
click at [436, 385] on div "C CSI [US_STATE] City VS Search anything Ctrl K Home Estimates Jobs Jobs Job Se…" at bounding box center [631, 298] width 1262 height 597
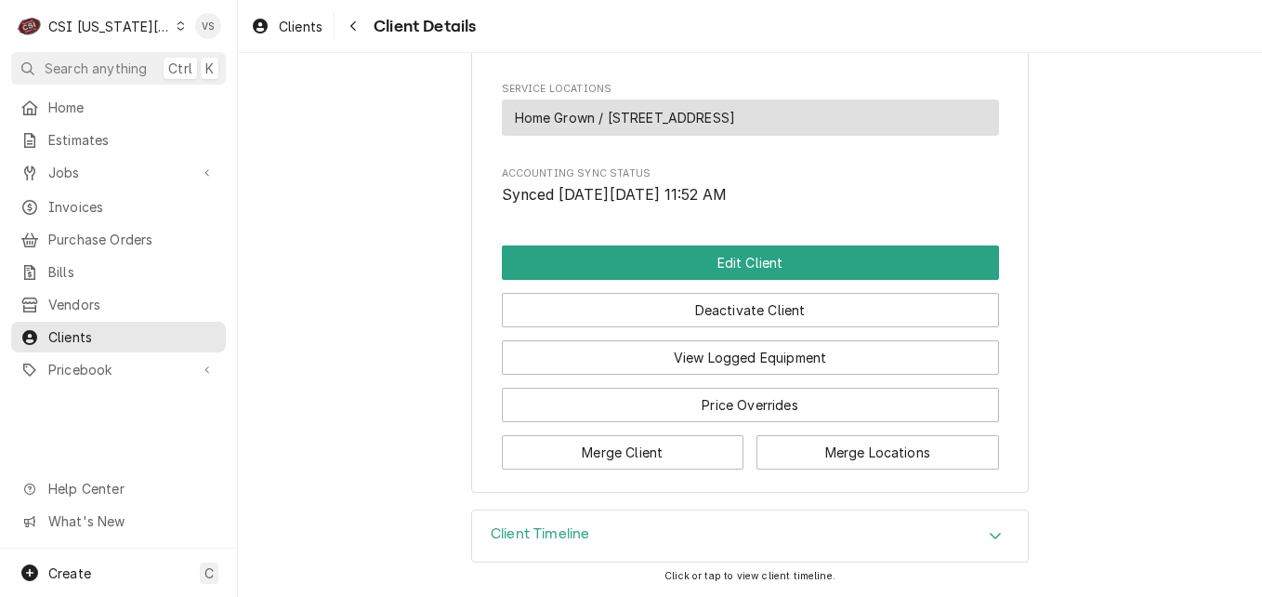
scroll to position [1054, 0]
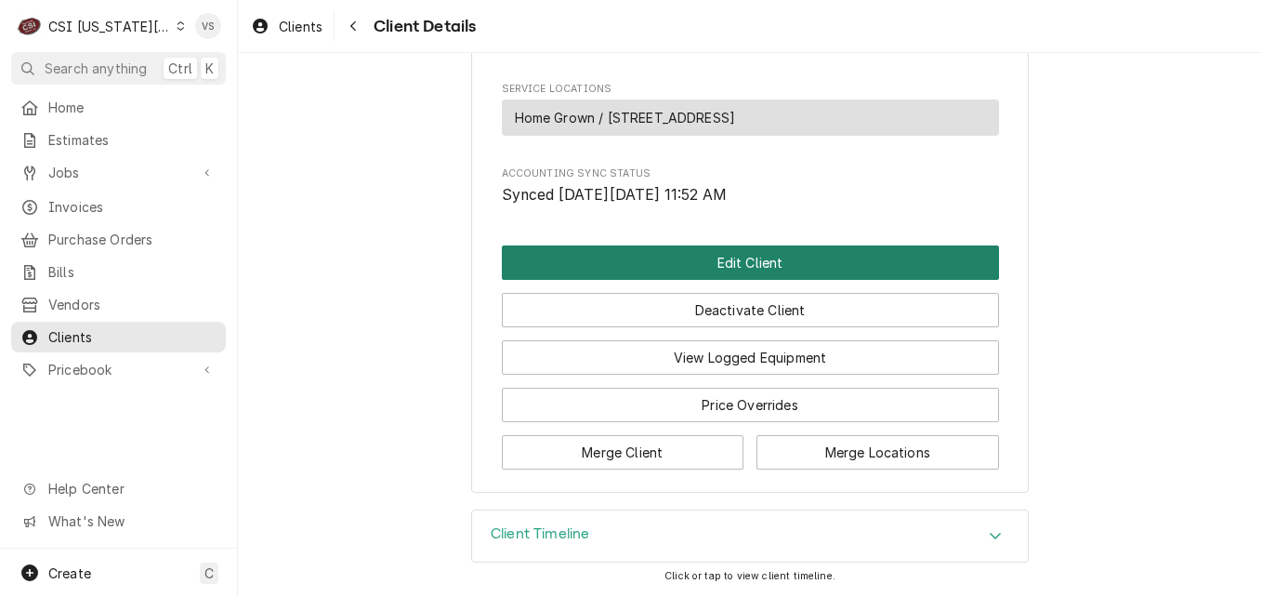
click at [601, 262] on button "Edit Client" at bounding box center [750, 262] width 497 height 34
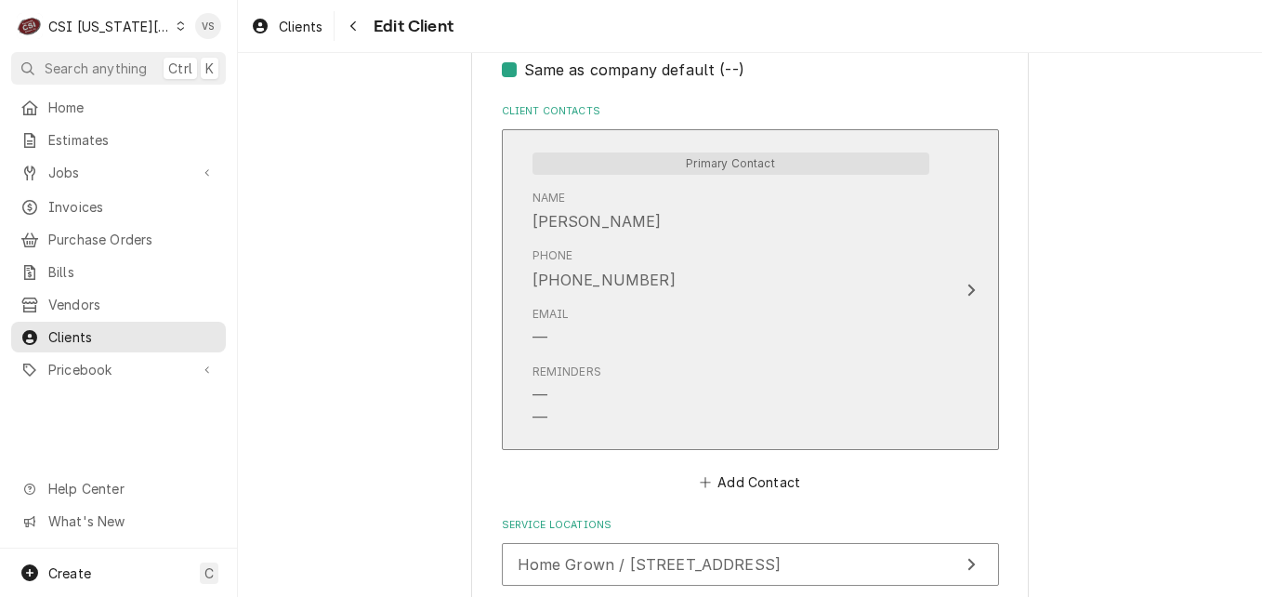
scroll to position [929, 0]
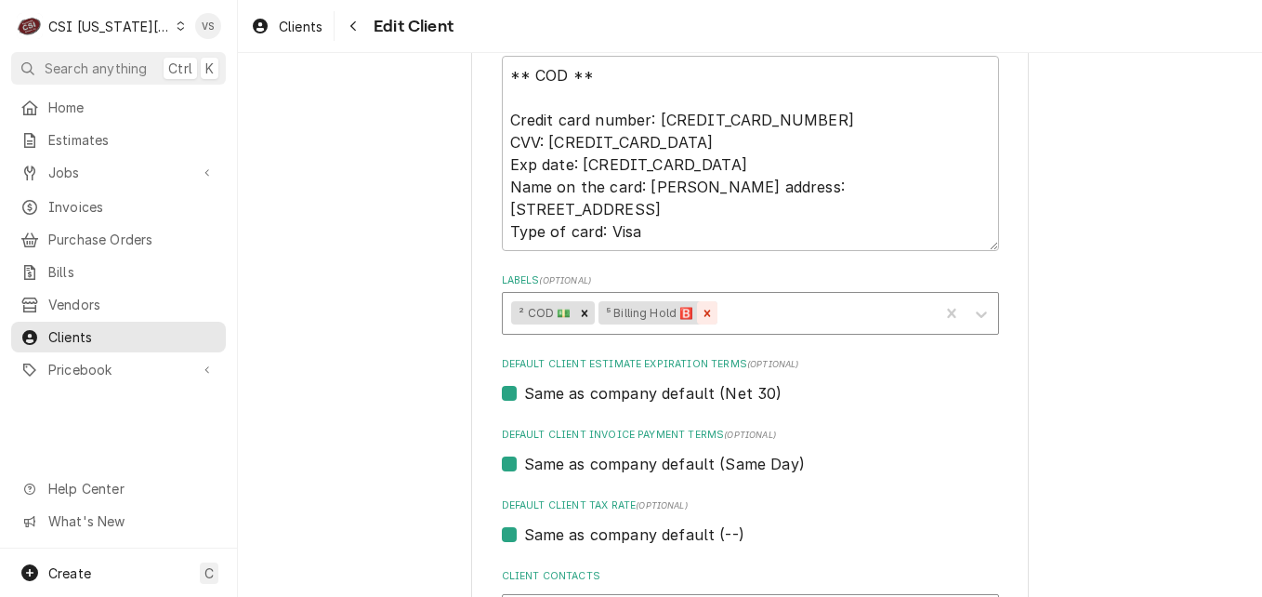
click at [704, 310] on icon "Remove ⁵ Billing Hold 🅱️" at bounding box center [707, 312] width 7 height 7
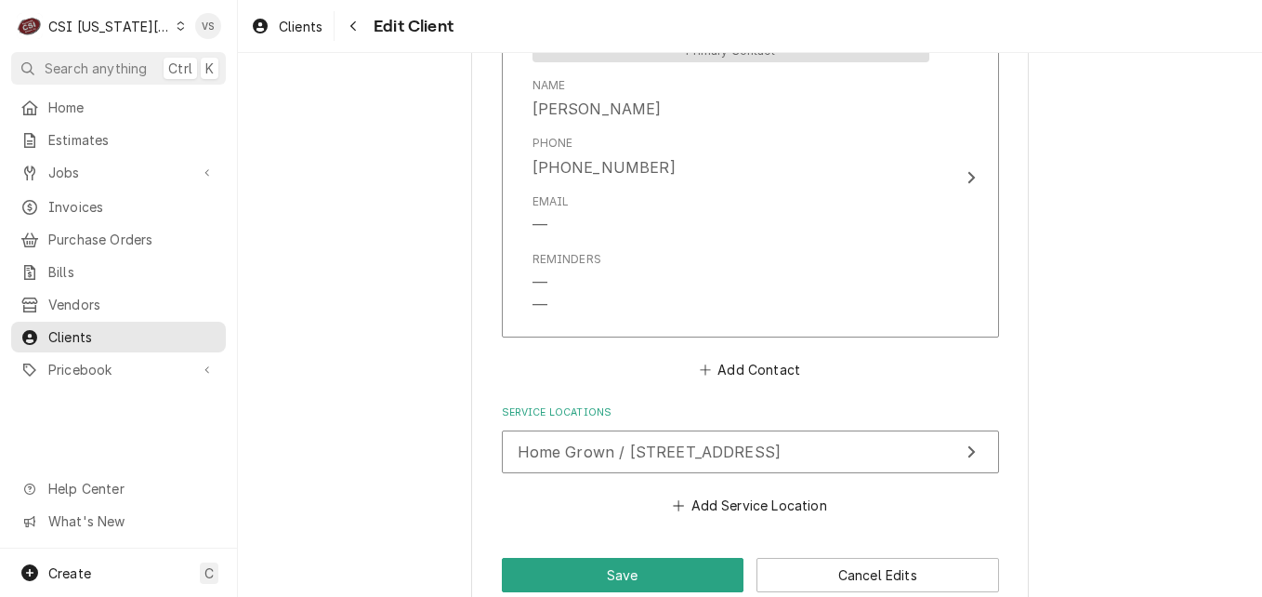
scroll to position [1542, 0]
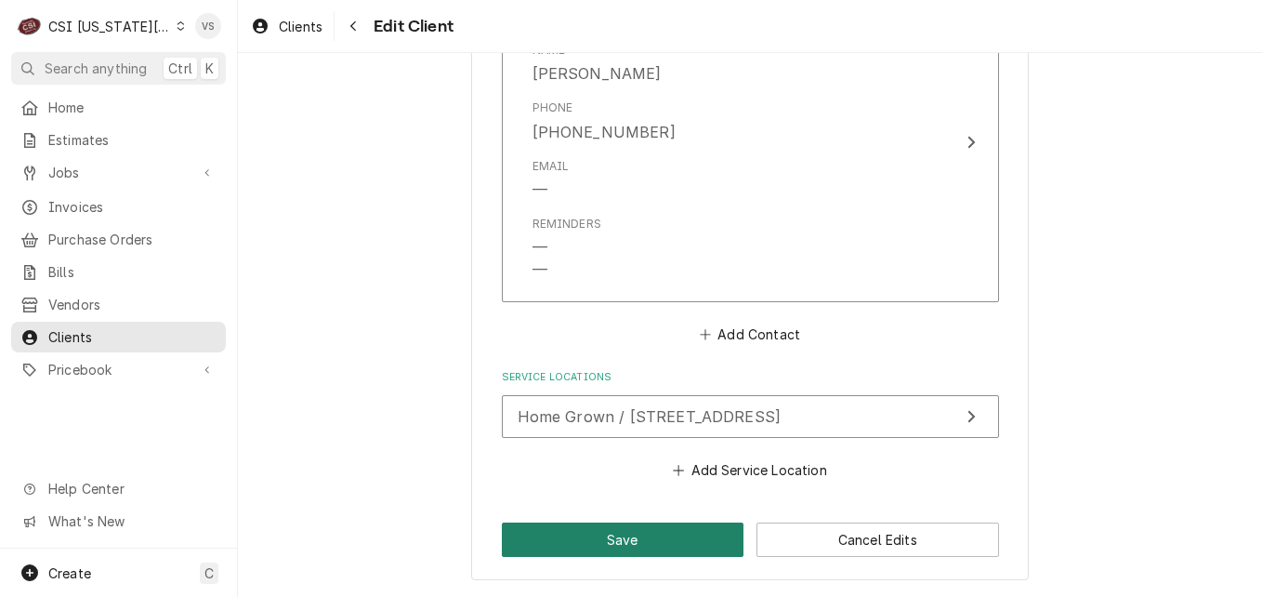
click at [598, 530] on button "Save" at bounding box center [623, 539] width 243 height 34
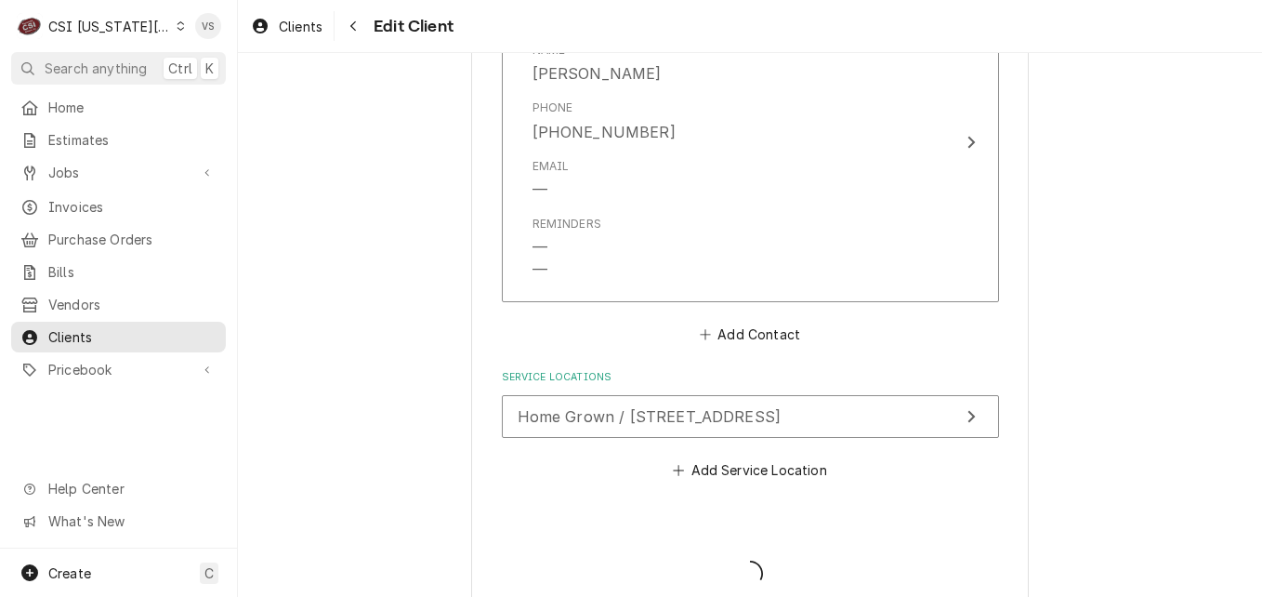
type textarea "x"
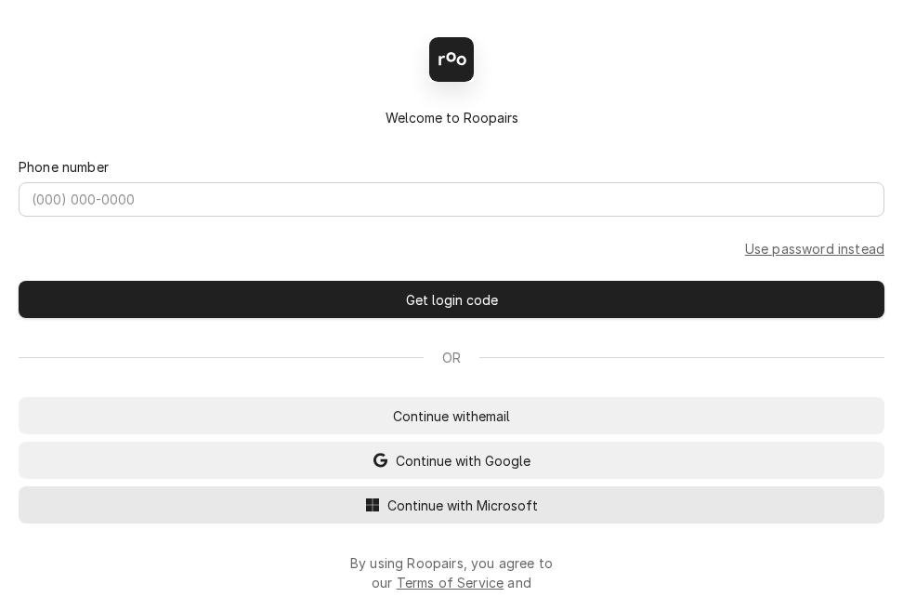
click at [463, 515] on span "Continue with Microsoft" at bounding box center [463, 505] width 158 height 20
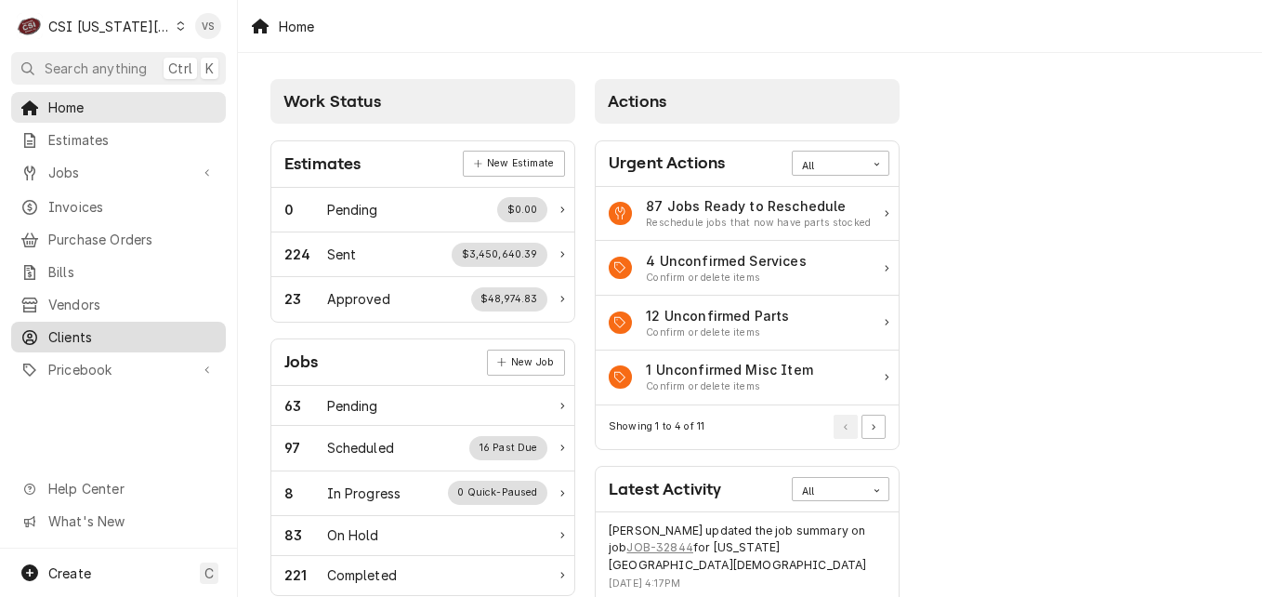
click at [89, 330] on span "Clients" at bounding box center [132, 337] width 168 height 20
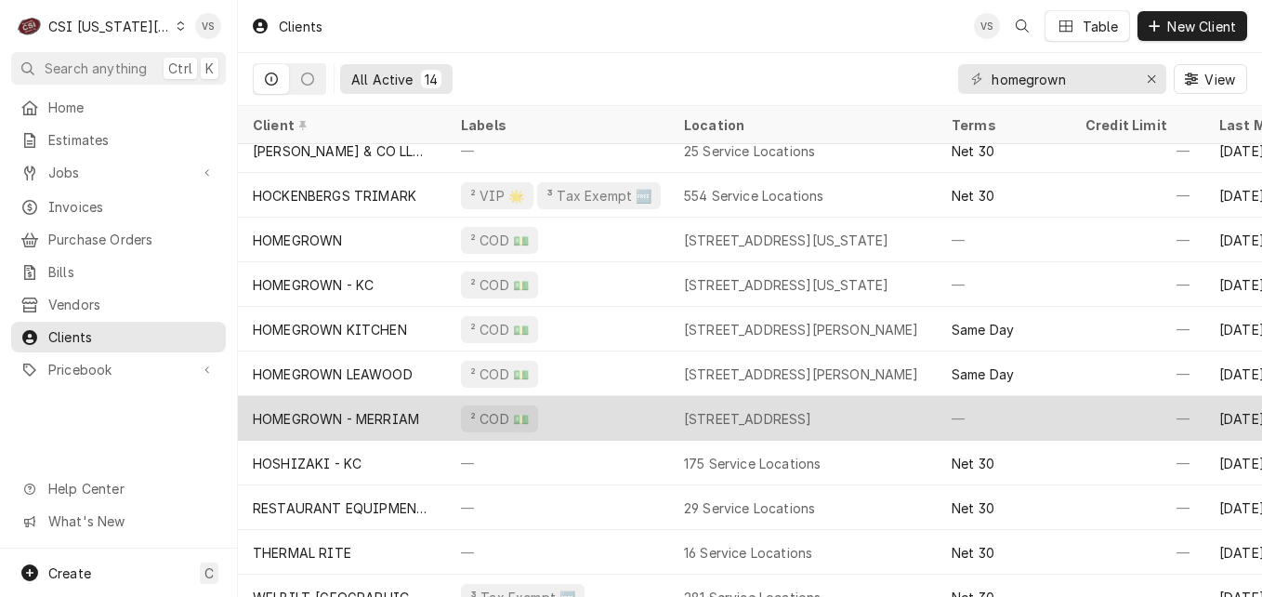
scroll to position [181, 0]
